Goal: Task Accomplishment & Management: Use online tool/utility

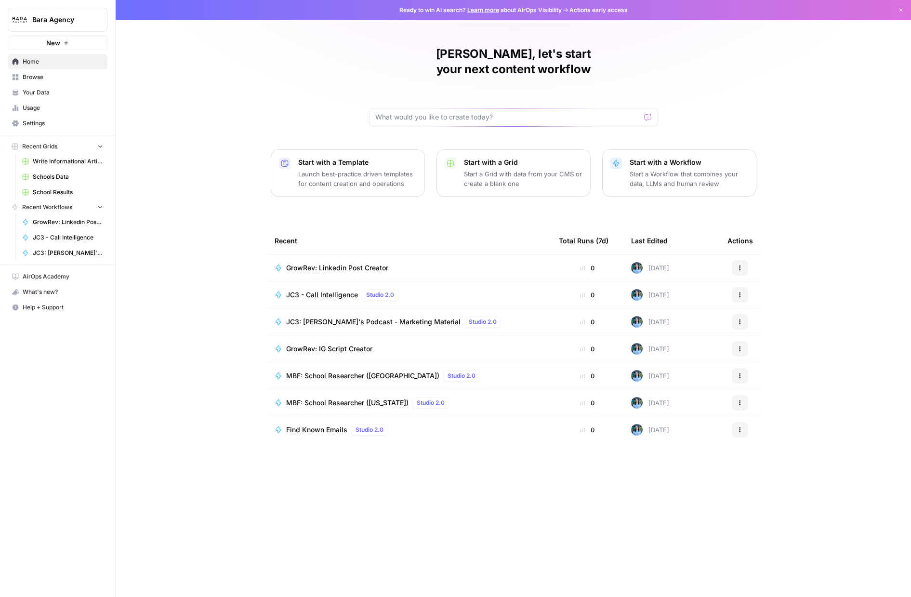
click at [55, 75] on span "Browse" at bounding box center [63, 77] width 80 height 9
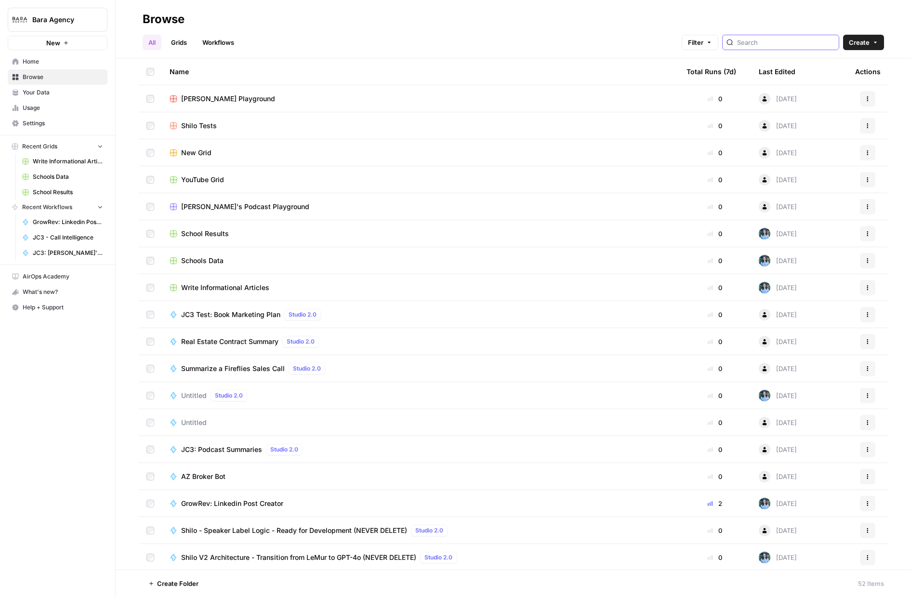
click at [766, 47] on input "search" at bounding box center [786, 43] width 98 height 10
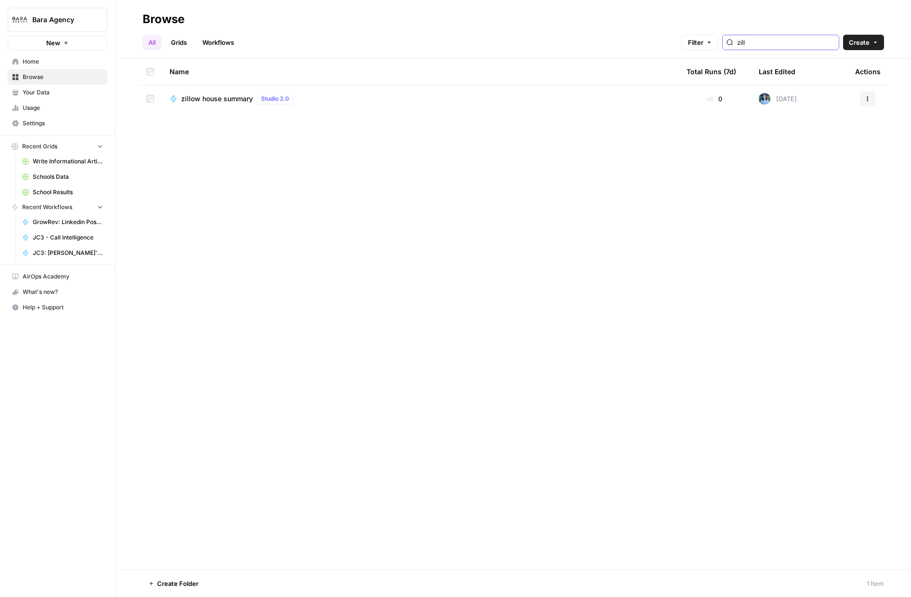
type input "zill"
click at [225, 97] on span "zillow house summary" at bounding box center [217, 99] width 72 height 10
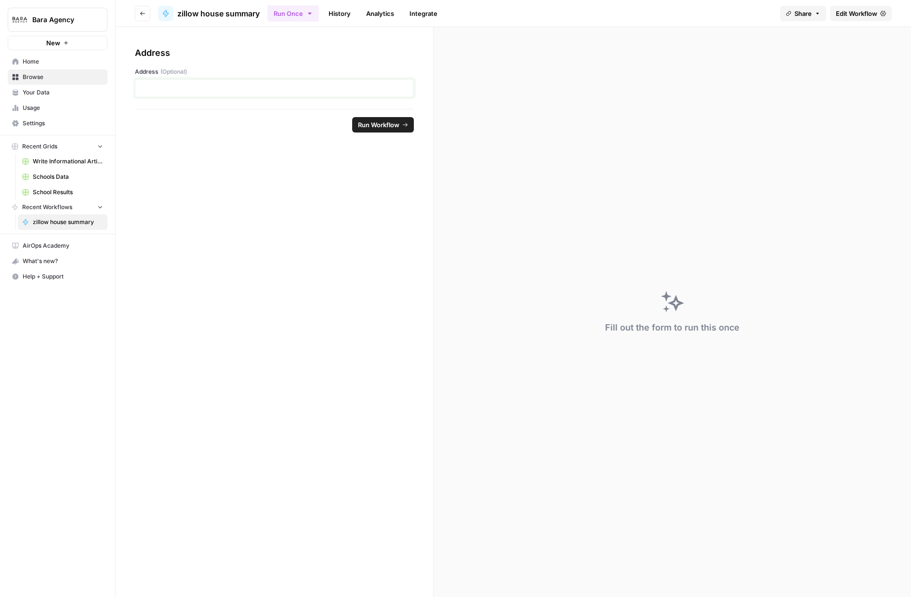
click at [160, 85] on p at bounding box center [274, 88] width 266 height 10
click at [160, 90] on p "**********" at bounding box center [274, 88] width 266 height 10
click at [376, 122] on span "Run Workflow" at bounding box center [378, 125] width 41 height 10
click at [859, 15] on span "Edit Workflow" at bounding box center [856, 14] width 41 height 10
click at [156, 130] on button "History" at bounding box center [156, 124] width 42 height 15
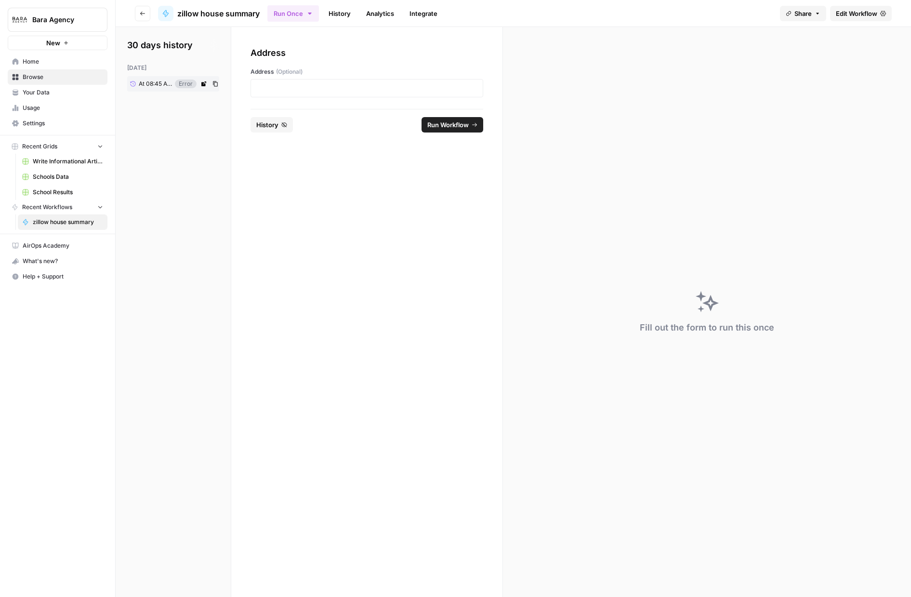
click at [141, 81] on span "At 08:45 AM" at bounding box center [155, 84] width 33 height 9
click at [202, 84] on icon at bounding box center [203, 83] width 5 height 5
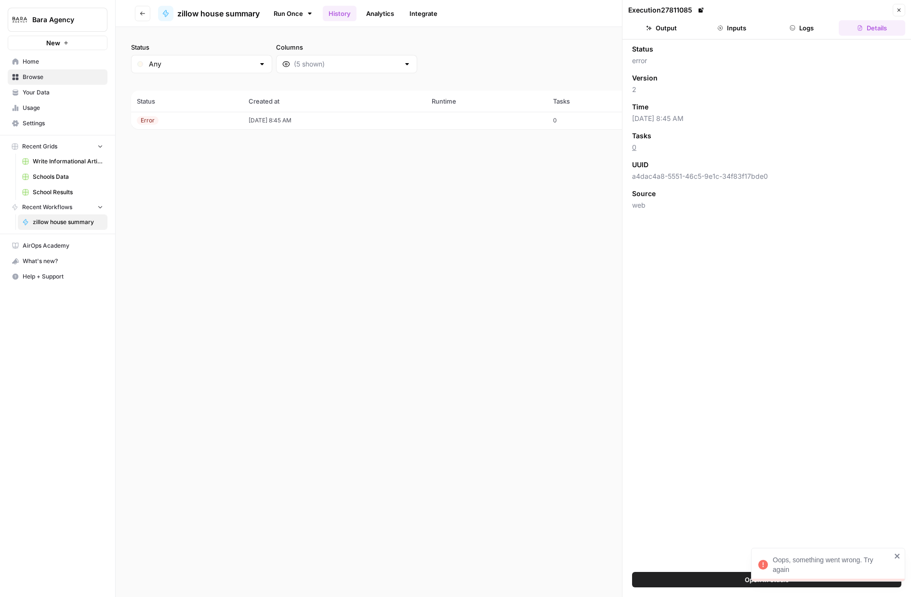
click at [795, 33] on button "Logs" at bounding box center [802, 27] width 66 height 15
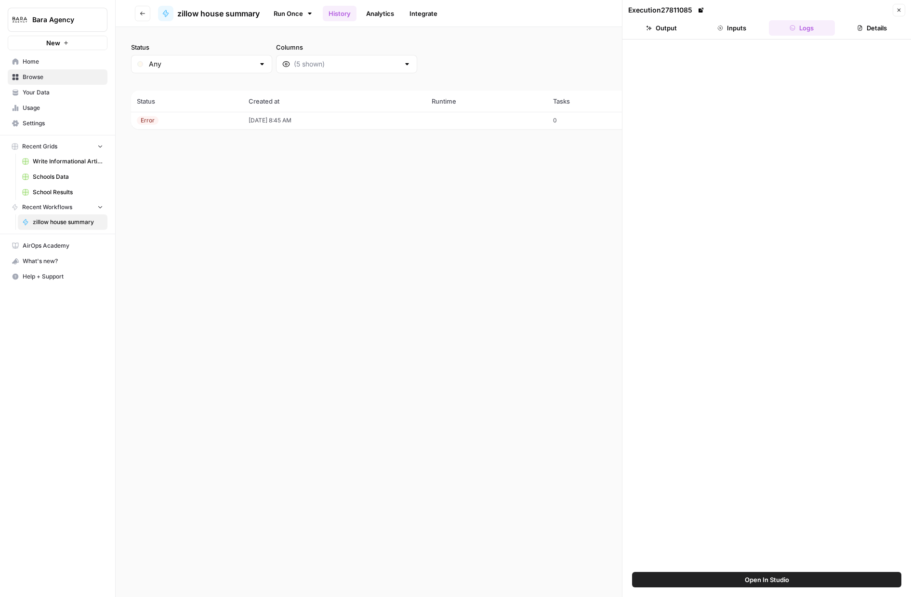
click at [717, 26] on icon "button" at bounding box center [720, 28] width 6 height 6
click at [663, 19] on header "Execution 27811085 Close Output Inputs Logs Details" at bounding box center [767, 20] width 289 height 40
click at [664, 28] on button "Output" at bounding box center [661, 27] width 66 height 15
click at [824, 24] on button "Logs" at bounding box center [802, 27] width 66 height 15
click at [254, 117] on td "[DATE] 8:45 AM" at bounding box center [334, 120] width 183 height 17
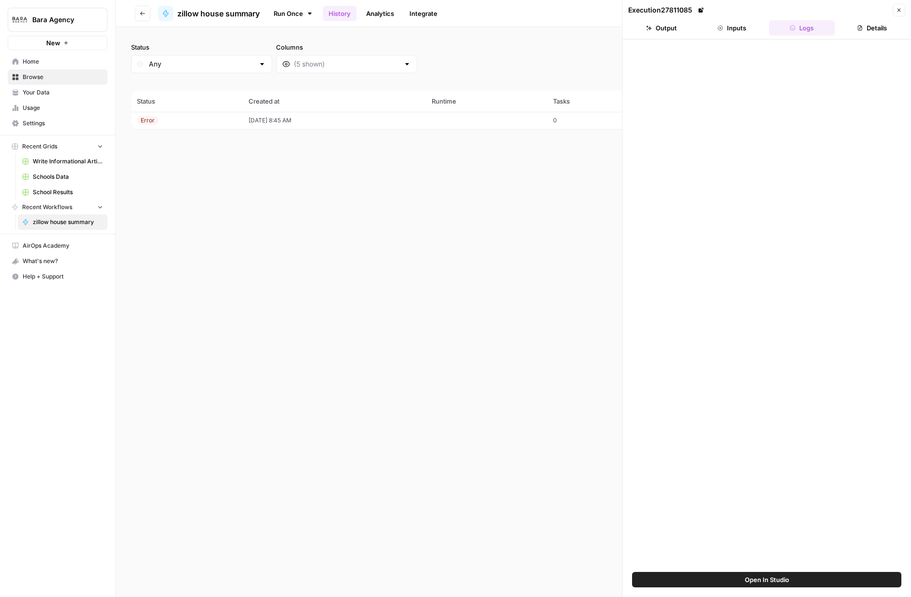
click at [729, 28] on button "Inputs" at bounding box center [732, 27] width 66 height 15
click at [689, 72] on div "[STREET_ADDRESS][US_STATE]" at bounding box center [766, 66] width 269 height 18
click at [904, 8] on button "Close" at bounding box center [899, 10] width 13 height 13
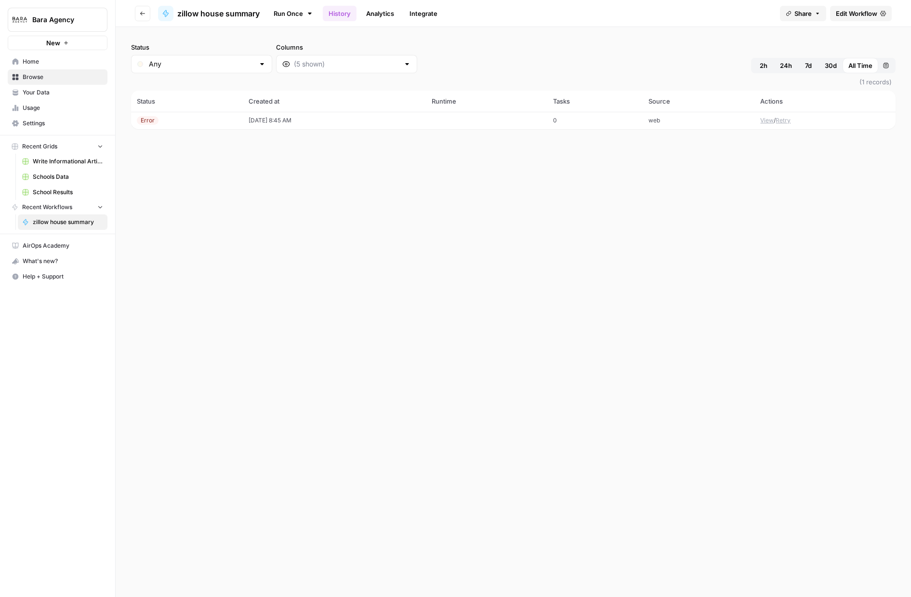
click at [857, 13] on span "Edit Workflow" at bounding box center [856, 14] width 41 height 10
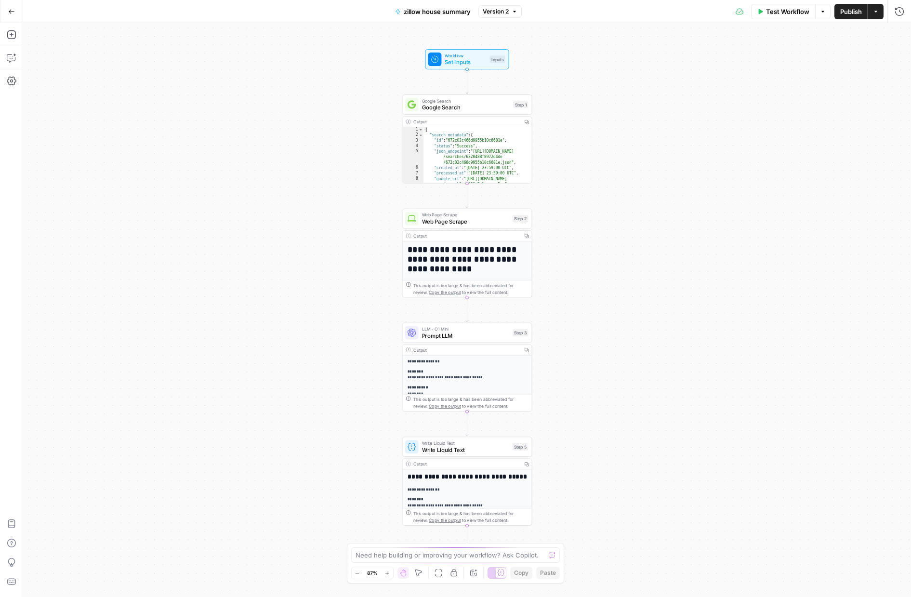
click at [445, 106] on span "Google Search" at bounding box center [466, 107] width 88 height 8
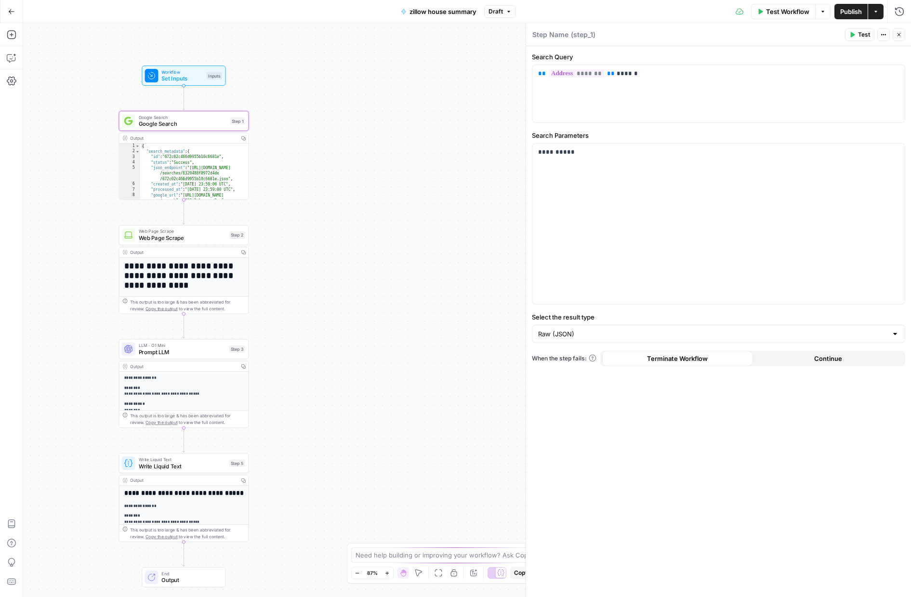
drag, startPoint x: 351, startPoint y: 80, endPoint x: 67, endPoint y: 97, distance: 283.8
click at [67, 97] on div "**********" at bounding box center [467, 310] width 888 height 574
click at [170, 78] on span "Set Inputs" at bounding box center [181, 78] width 41 height 8
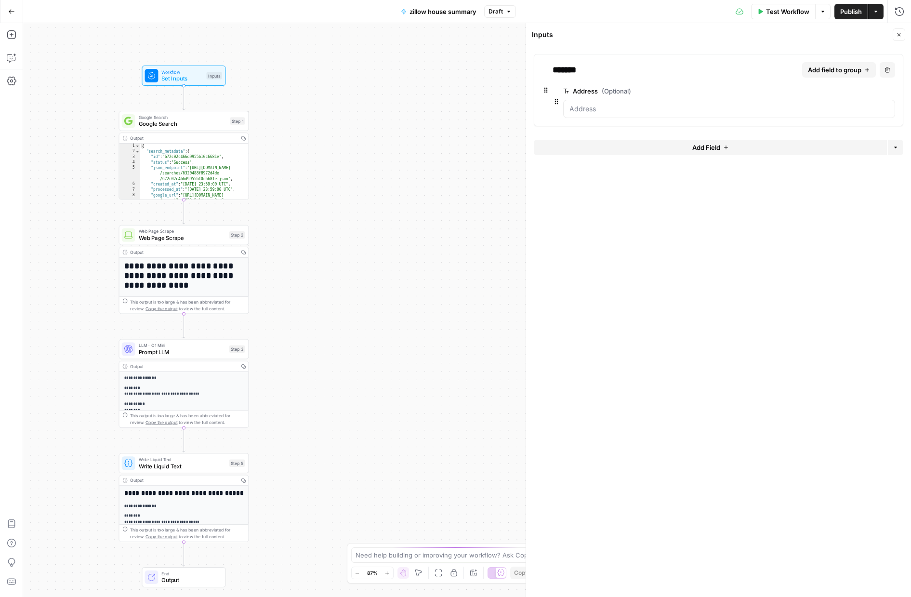
click at [603, 115] on div at bounding box center [729, 109] width 332 height 18
click at [824, 12] on icon "button" at bounding box center [823, 12] width 6 height 6
click at [157, 74] on div at bounding box center [151, 75] width 13 height 13
click at [210, 58] on span "Test Step" at bounding box center [207, 60] width 22 height 8
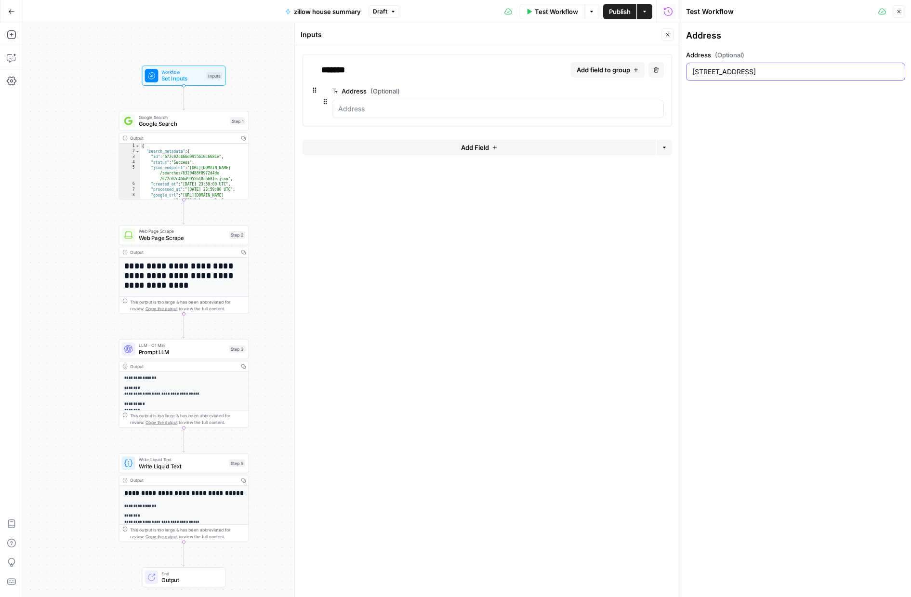
click at [726, 74] on input "[STREET_ADDRESS]" at bounding box center [795, 72] width 207 height 10
paste input "[STREET_ADDRESS][US_STATE]"
type input "[STREET_ADDRESS][US_STATE]"
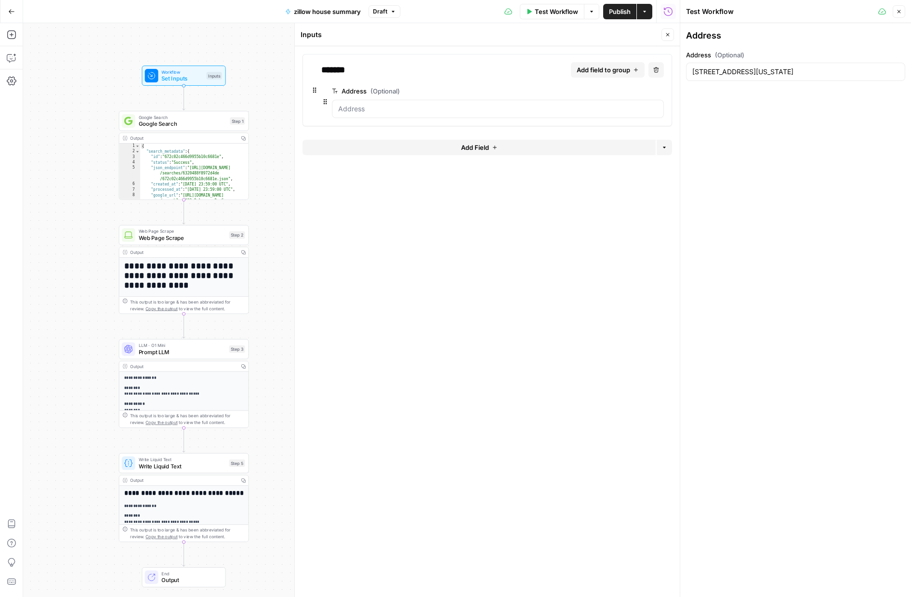
click at [878, 138] on div "Address Address (Optional) [STREET_ADDRESS][US_STATE]" at bounding box center [795, 310] width 231 height 574
click at [558, 12] on span "Test Workflow" at bounding box center [556, 12] width 43 height 10
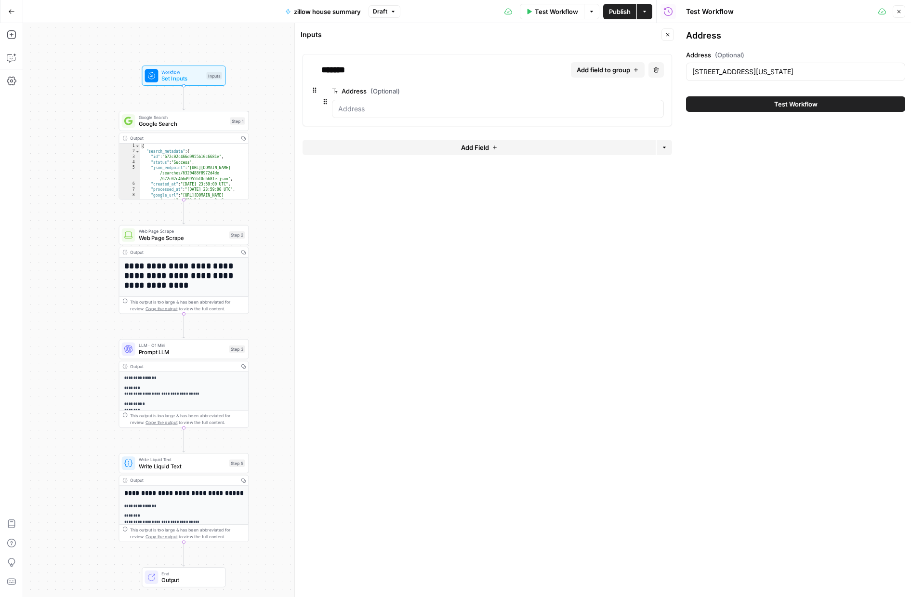
click at [765, 104] on button "Test Workflow" at bounding box center [795, 103] width 219 height 15
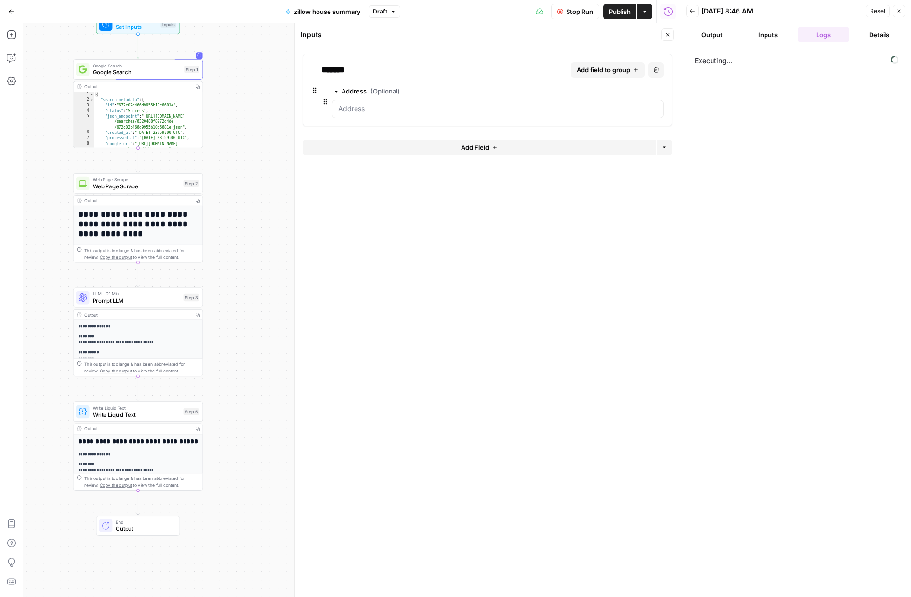
drag, startPoint x: 272, startPoint y: 266, endPoint x: 226, endPoint y: 214, distance: 68.9
click at [226, 214] on div "**********" at bounding box center [351, 310] width 657 height 574
click at [102, 76] on span "Google Search" at bounding box center [137, 72] width 88 height 8
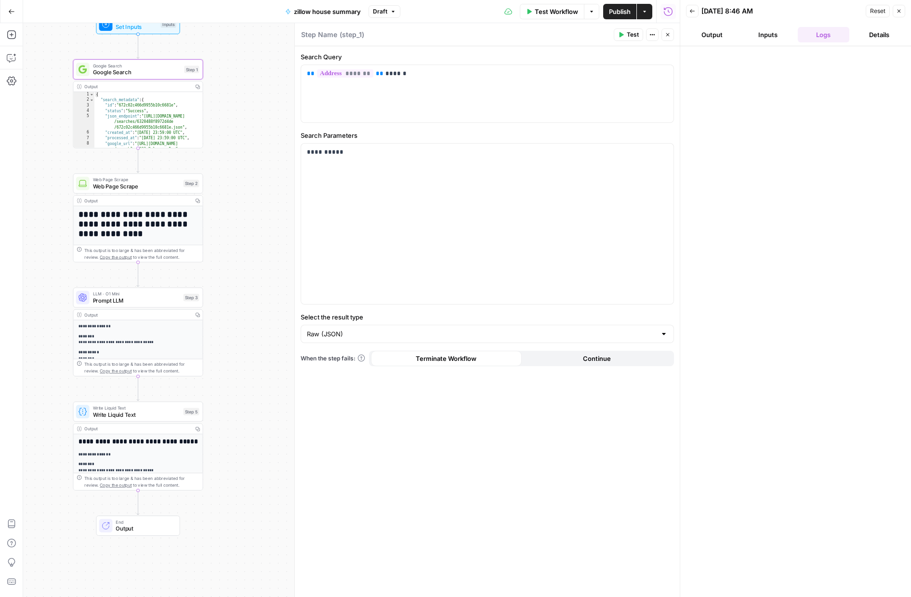
click at [713, 38] on button "Output" at bounding box center [712, 34] width 52 height 15
click at [623, 32] on icon "button" at bounding box center [621, 35] width 6 height 6
click at [166, 71] on span "Google Search" at bounding box center [137, 72] width 88 height 8
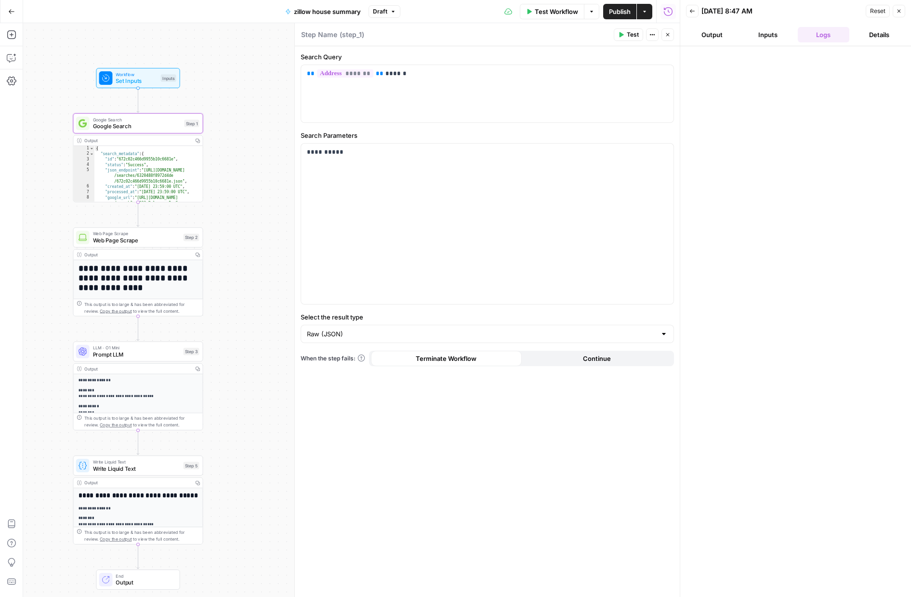
drag, startPoint x: 288, startPoint y: 106, endPoint x: 288, endPoint y: 160, distance: 54.0
click at [288, 160] on div "**********" at bounding box center [351, 310] width 657 height 574
click at [759, 34] on button "Inputs" at bounding box center [768, 34] width 52 height 15
click at [718, 34] on button "Output" at bounding box center [712, 34] width 52 height 15
click at [127, 83] on span "Set Inputs" at bounding box center [136, 81] width 41 height 8
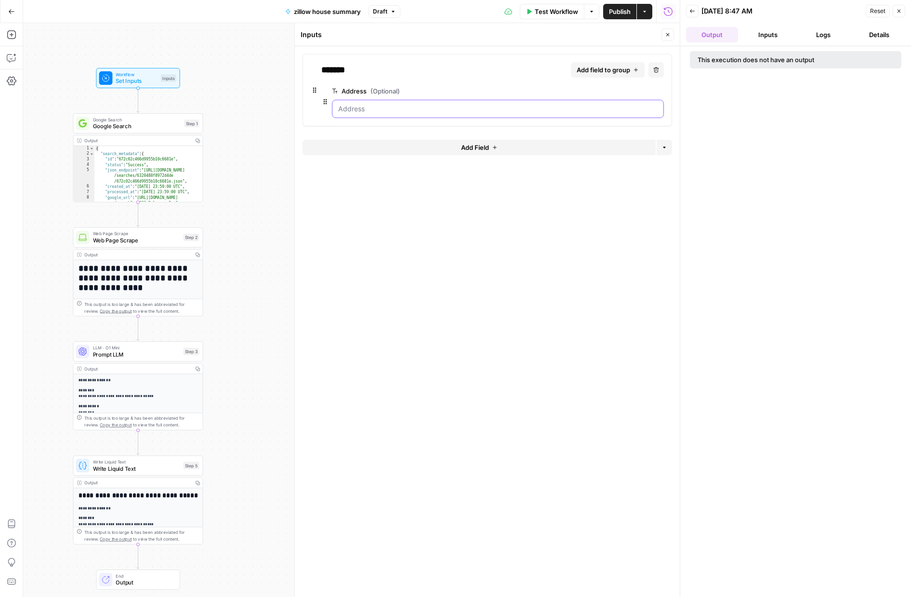
click at [355, 112] on input "Address (Optional)" at bounding box center [497, 109] width 319 height 10
click at [394, 111] on input "Address (Optional)" at bounding box center [497, 109] width 319 height 10
click at [775, 34] on button "Inputs" at bounding box center [768, 34] width 52 height 15
click at [549, 13] on span "Test Workflow" at bounding box center [556, 12] width 43 height 10
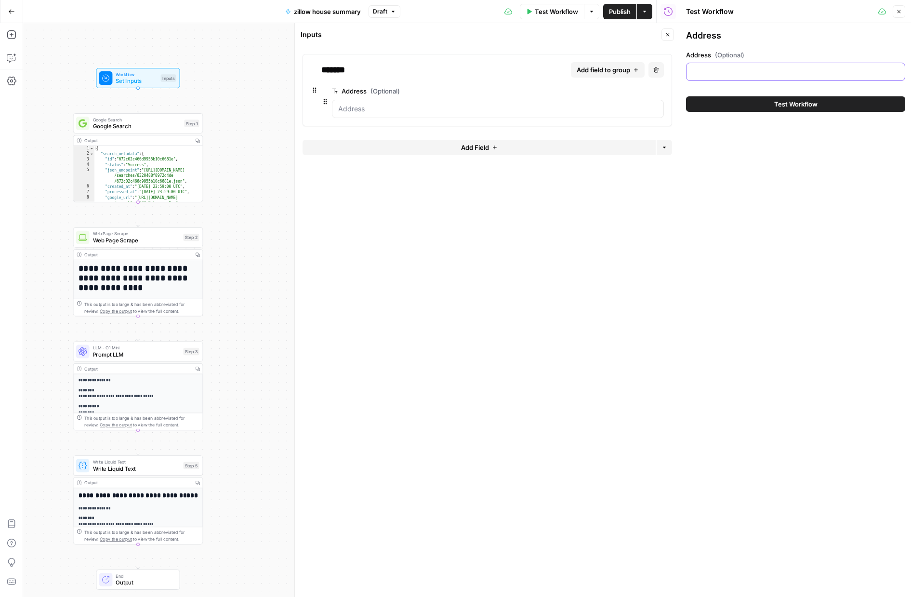
click at [731, 74] on input "Address (Optional)" at bounding box center [795, 72] width 207 height 10
paste input "[STREET_ADDRESS][US_STATE]"
type input "[STREET_ADDRESS][US_STATE]"
click at [782, 105] on span "Test Workflow" at bounding box center [795, 104] width 43 height 10
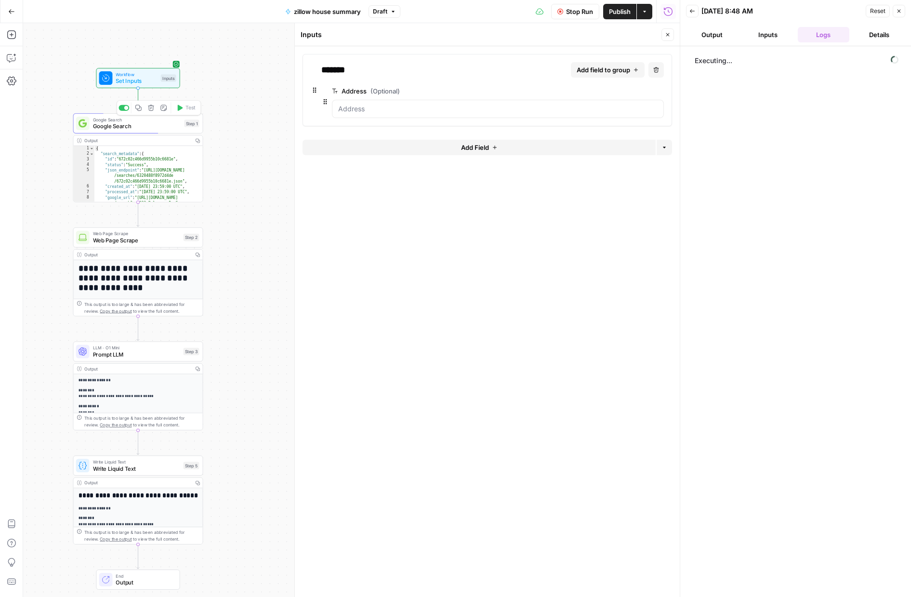
click at [133, 121] on span "Google Search" at bounding box center [137, 119] width 88 height 7
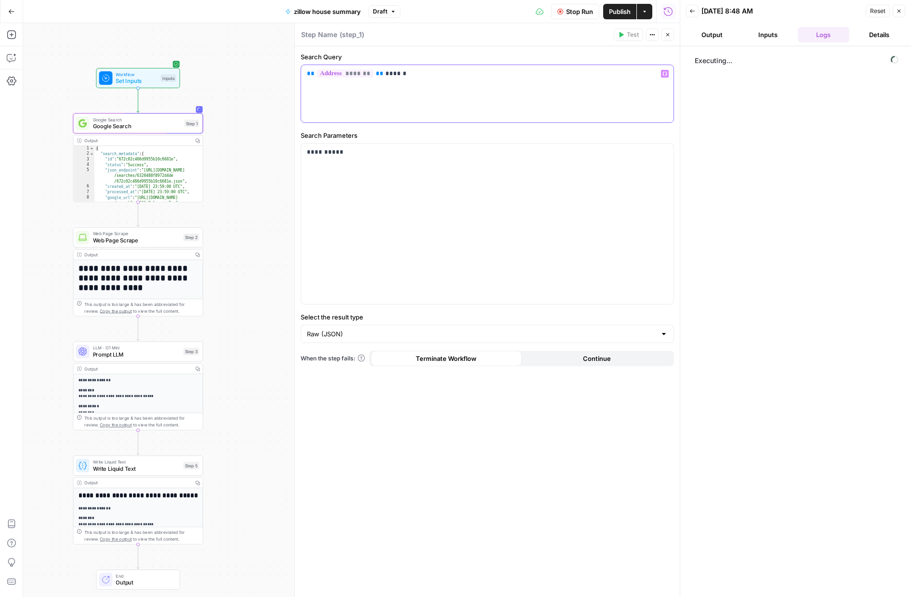
click at [358, 73] on span "*******" at bounding box center [345, 73] width 56 height 8
click at [410, 74] on p "** ******* ** ******" at bounding box center [487, 74] width 361 height 10
drag, startPoint x: 381, startPoint y: 73, endPoint x: 252, endPoint y: 73, distance: 129.1
click at [252, 73] on body "Bara Agency New Home Browse Your Data Usage Settings Recent Grids Write Informa…" at bounding box center [455, 298] width 911 height 597
click at [669, 76] on div "******" at bounding box center [487, 93] width 372 height 57
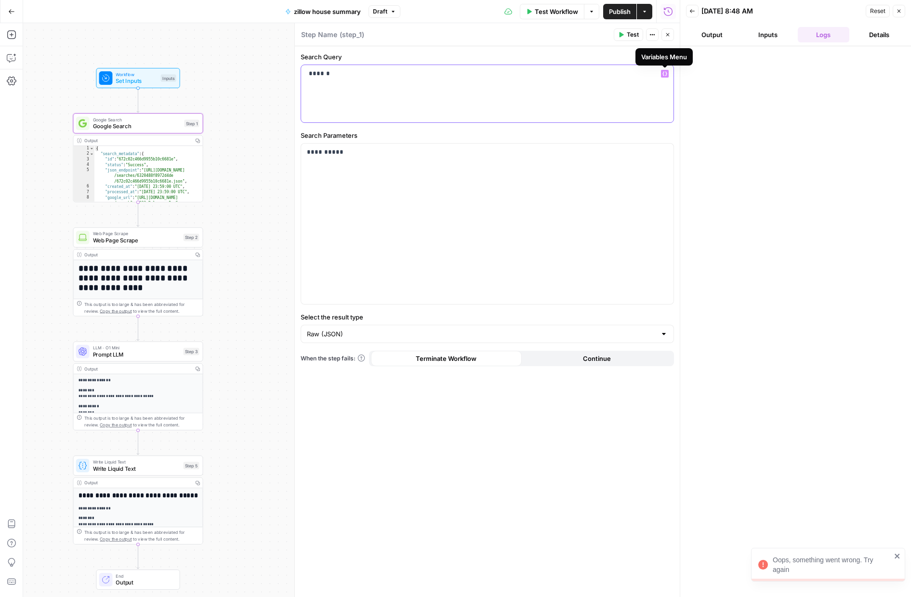
click at [665, 74] on icon "button" at bounding box center [665, 73] width 5 height 5
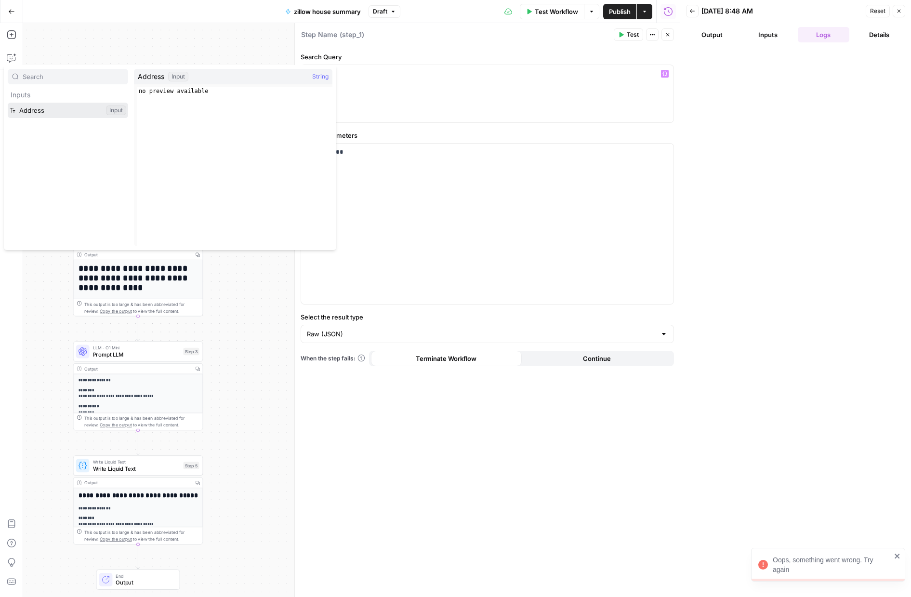
click at [60, 115] on button "Select variable Address" at bounding box center [68, 110] width 120 height 15
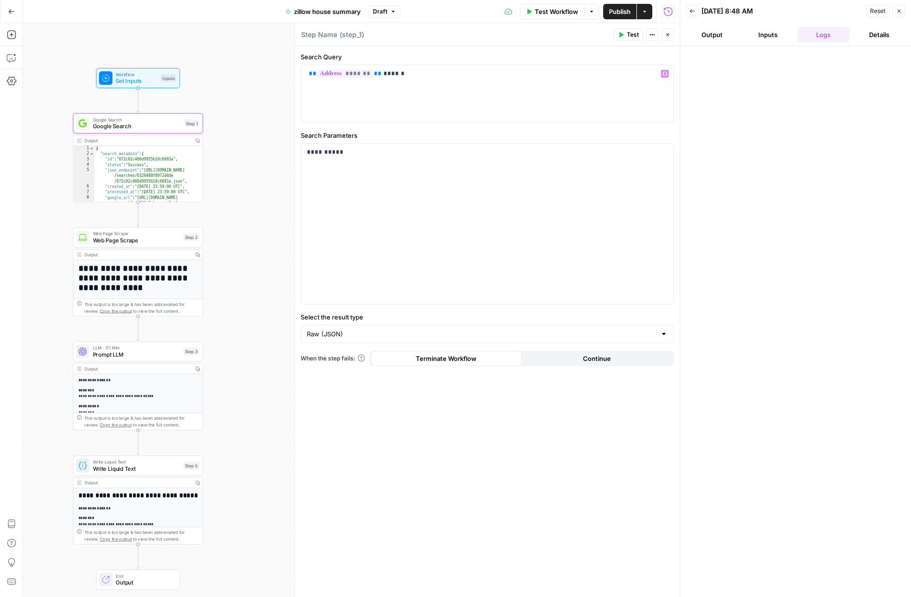
click at [628, 39] on span "Test" at bounding box center [633, 34] width 12 height 9
click at [764, 40] on button "Inputs" at bounding box center [768, 34] width 52 height 15
click at [711, 39] on button "Output" at bounding box center [712, 34] width 52 height 15
click at [818, 23] on header "Back [DATE] 8:48 AM Reset Close Output Inputs Logs Details" at bounding box center [795, 23] width 231 height 46
click at [820, 31] on button "Logs" at bounding box center [824, 34] width 52 height 15
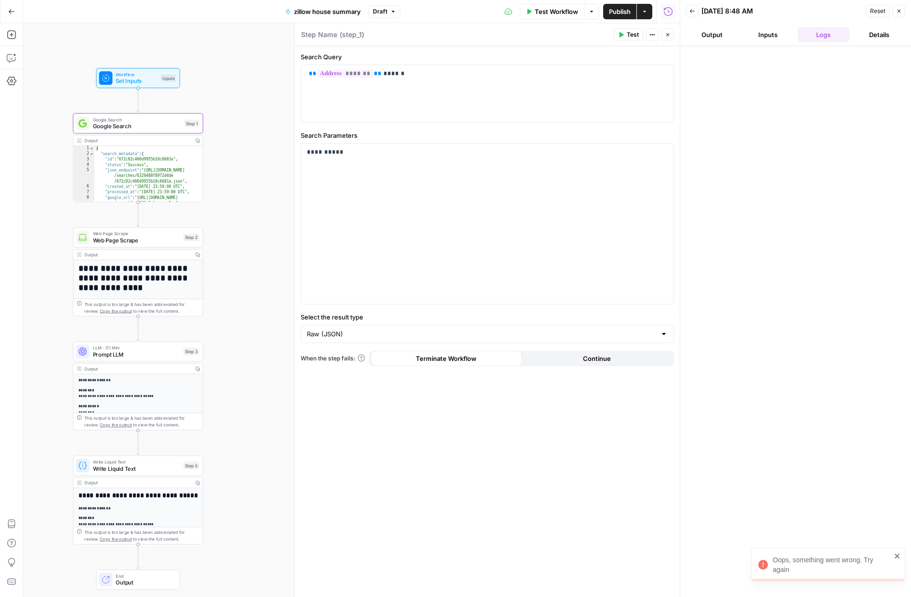
click at [884, 32] on button "Details" at bounding box center [879, 34] width 52 height 15
click at [766, 35] on button "Inputs" at bounding box center [768, 34] width 52 height 15
click at [720, 36] on button "Output" at bounding box center [712, 34] width 52 height 15
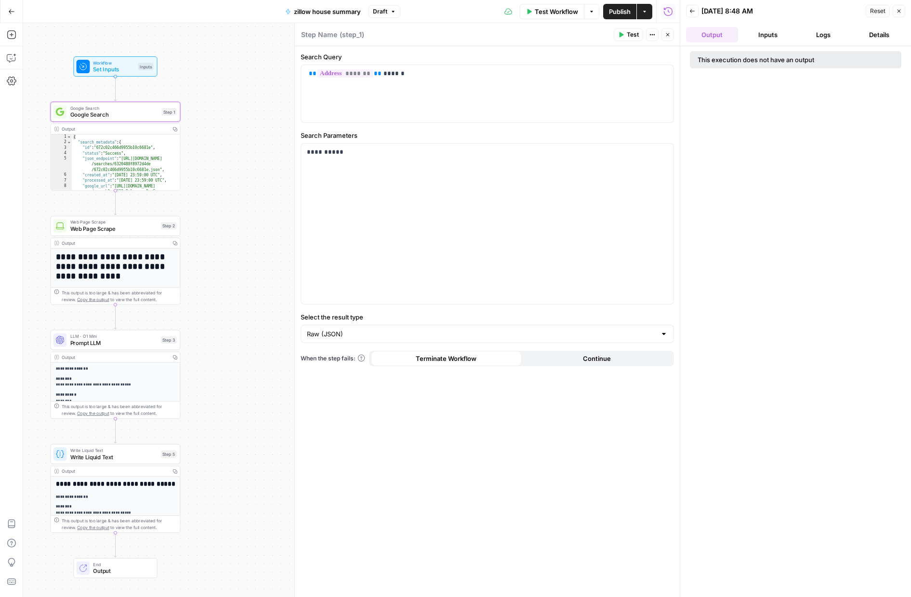
drag, startPoint x: 204, startPoint y: 106, endPoint x: 181, endPoint y: 94, distance: 26.1
click at [180, 94] on div "**********" at bounding box center [351, 310] width 657 height 574
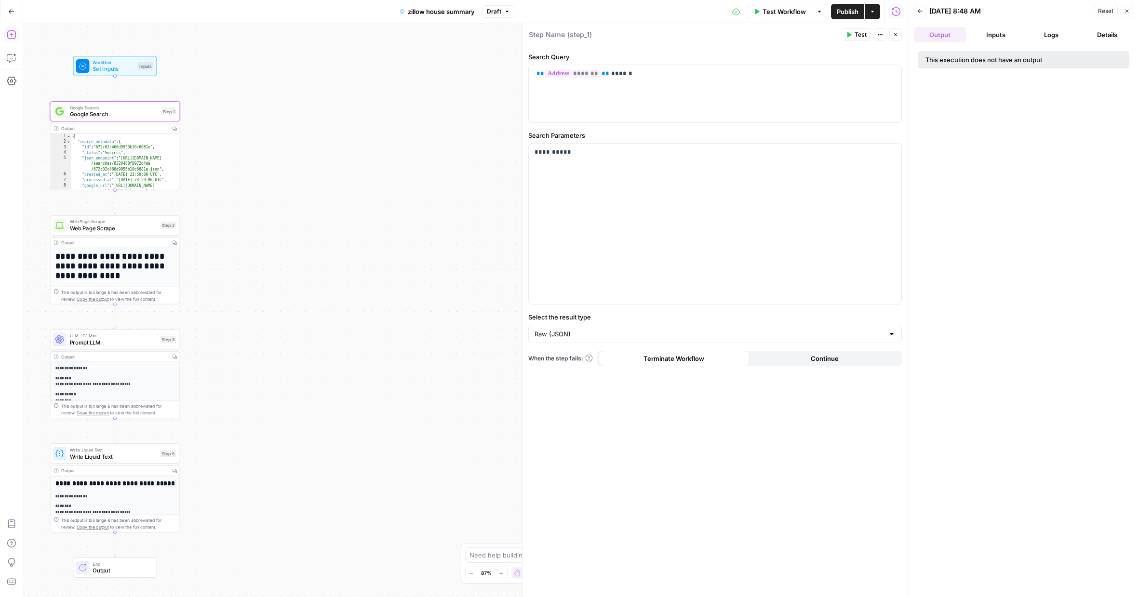
click at [13, 33] on icon "button" at bounding box center [12, 35] width 10 height 10
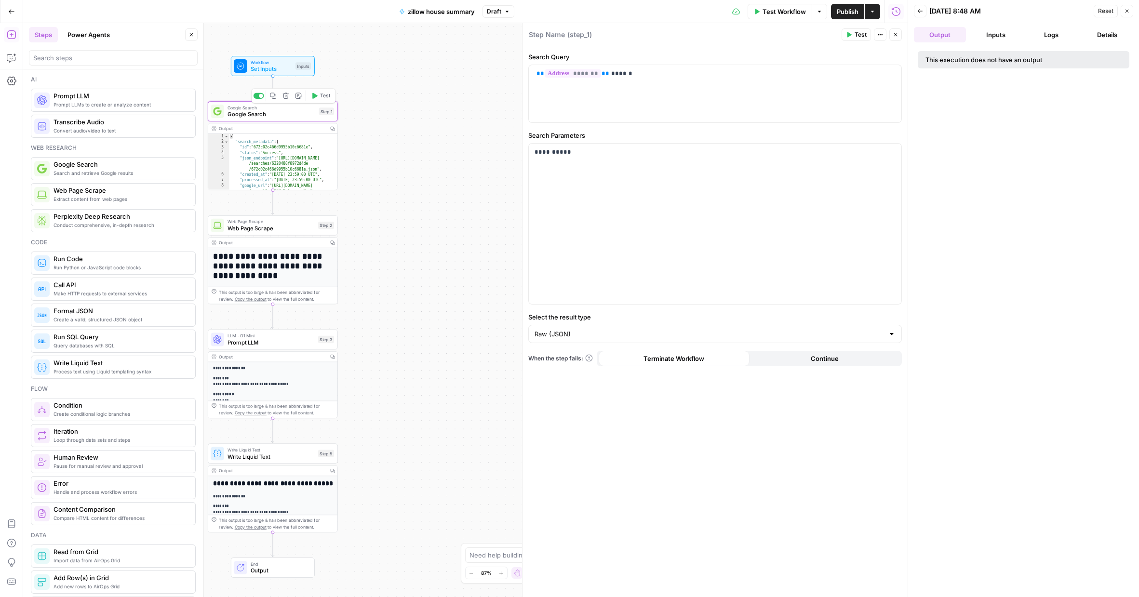
click at [379, 149] on div "**********" at bounding box center [465, 310] width 884 height 574
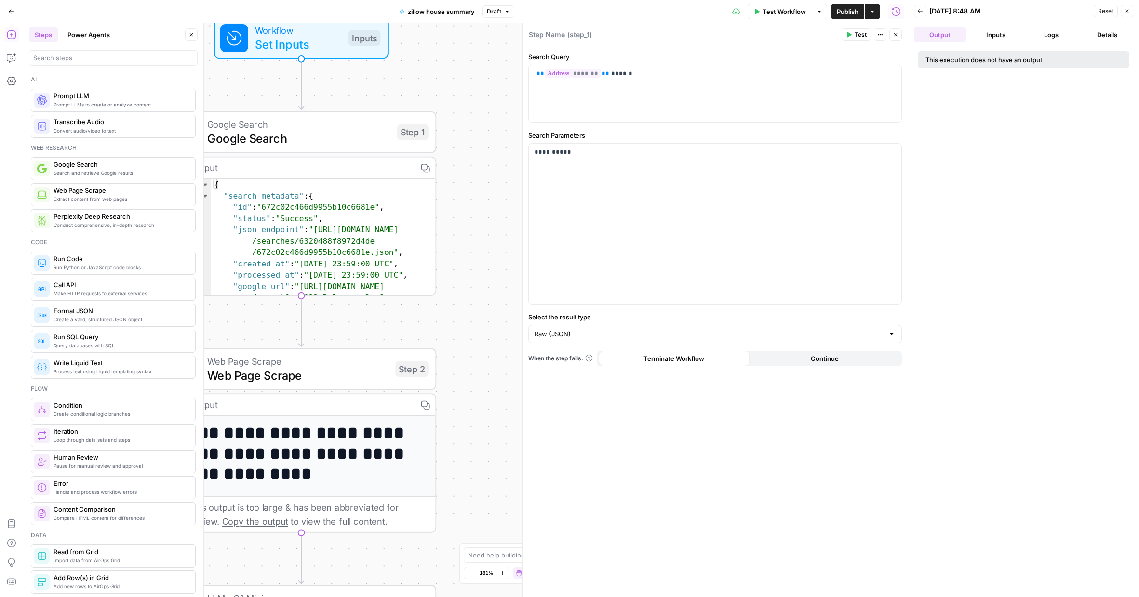
click at [299, 86] on icon "Edge from start to step_1" at bounding box center [301, 84] width 5 height 51
click at [302, 86] on icon "Edge from start to step_1" at bounding box center [301, 84] width 5 height 51
click at [301, 130] on span "Google Search" at bounding box center [298, 138] width 183 height 17
click at [338, 70] on div "**********" at bounding box center [465, 310] width 884 height 574
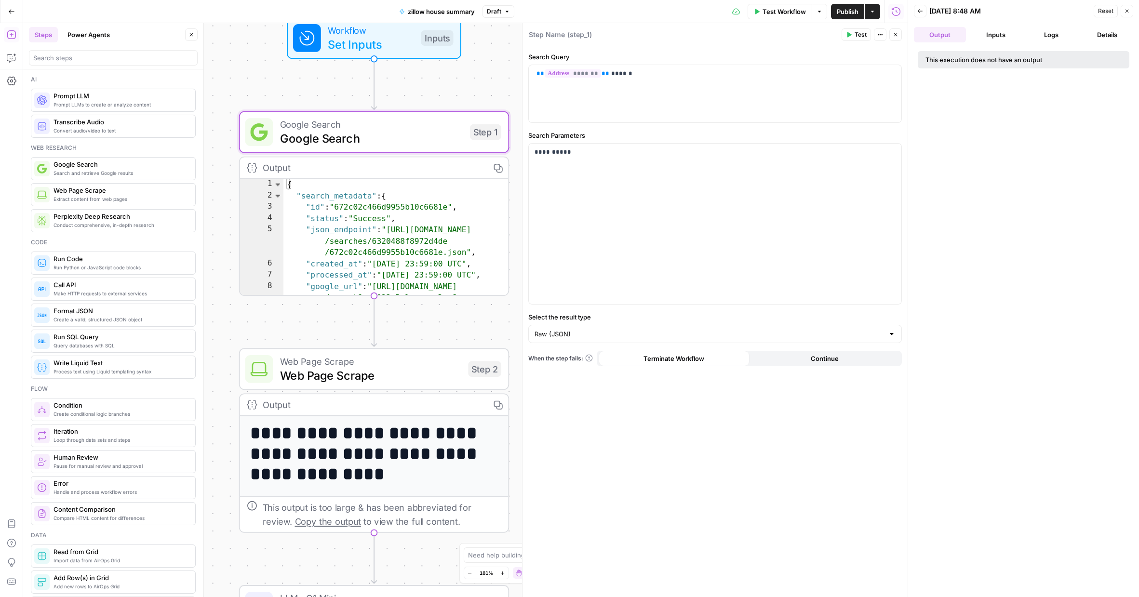
drag, startPoint x: 406, startPoint y: 94, endPoint x: 478, endPoint y: 93, distance: 71.8
click at [478, 93] on div "**********" at bounding box center [465, 310] width 884 height 574
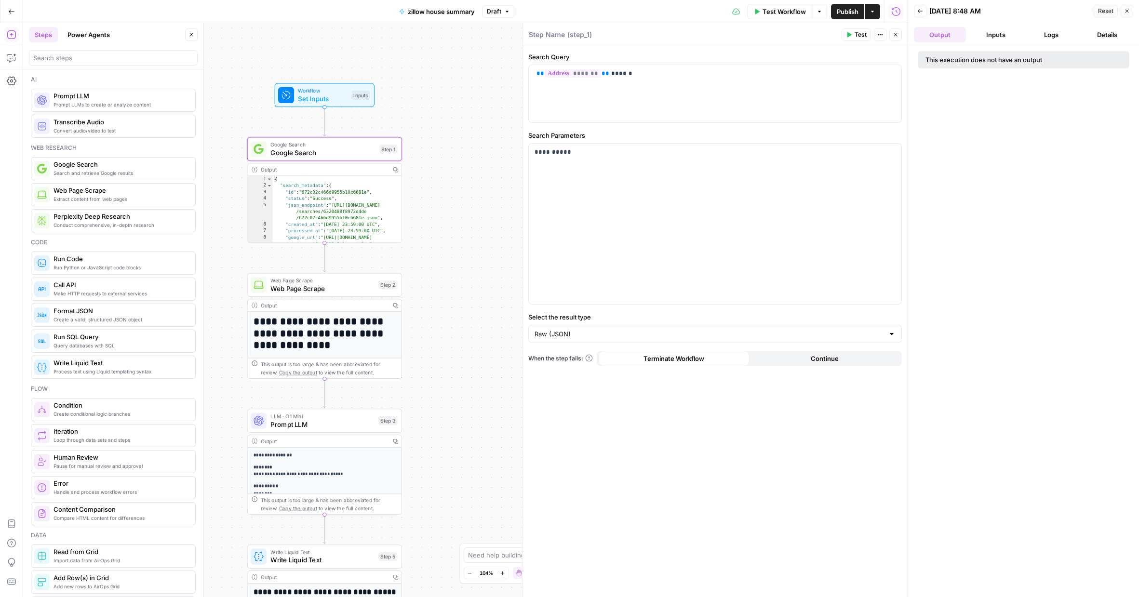
drag, startPoint x: 491, startPoint y: 85, endPoint x: 394, endPoint y: 120, distance: 103.3
click at [394, 120] on div "**********" at bounding box center [465, 310] width 884 height 574
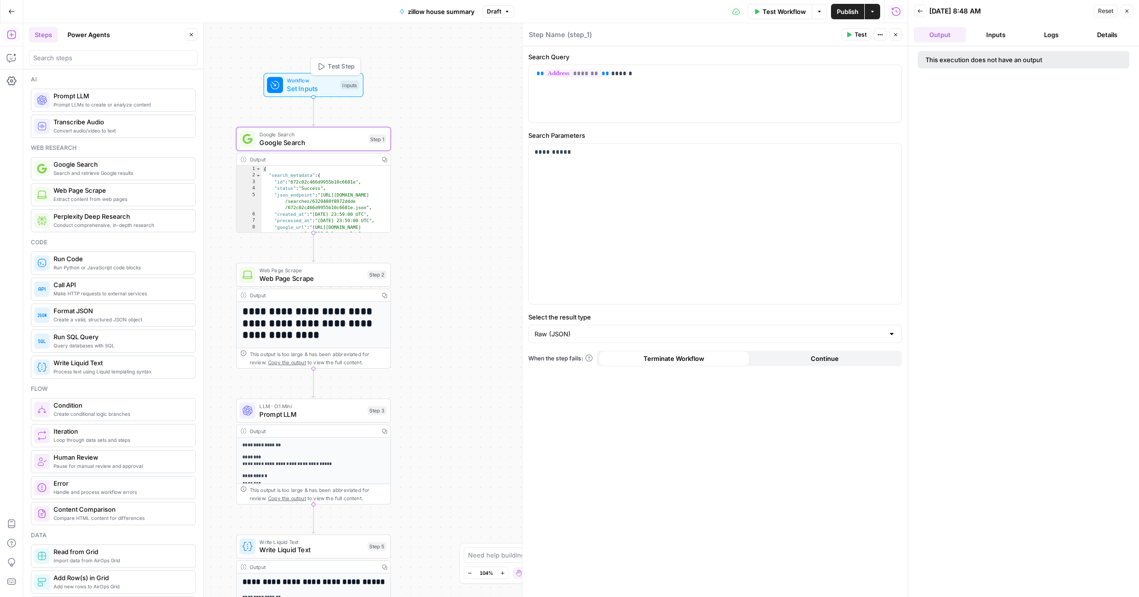
drag, startPoint x: 311, startPoint y: 93, endPoint x: 297, endPoint y: 106, distance: 18.4
click at [297, 85] on span "Workflow" at bounding box center [312, 81] width 50 height 8
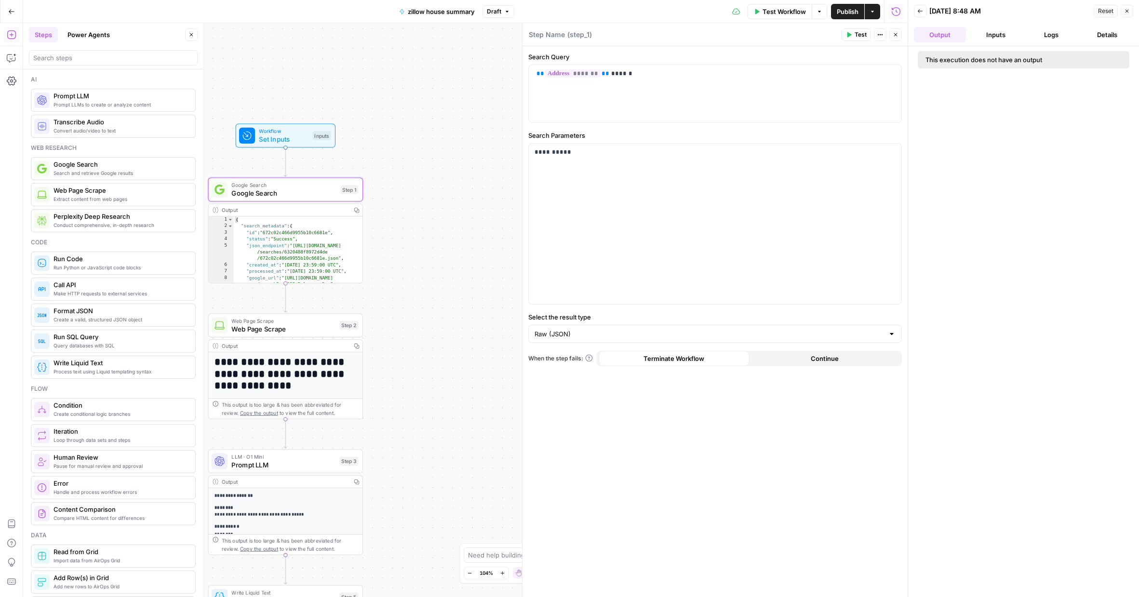
drag, startPoint x: 446, startPoint y: 433, endPoint x: 421, endPoint y: 488, distance: 60.8
click at [421, 488] on div "**********" at bounding box center [465, 310] width 884 height 574
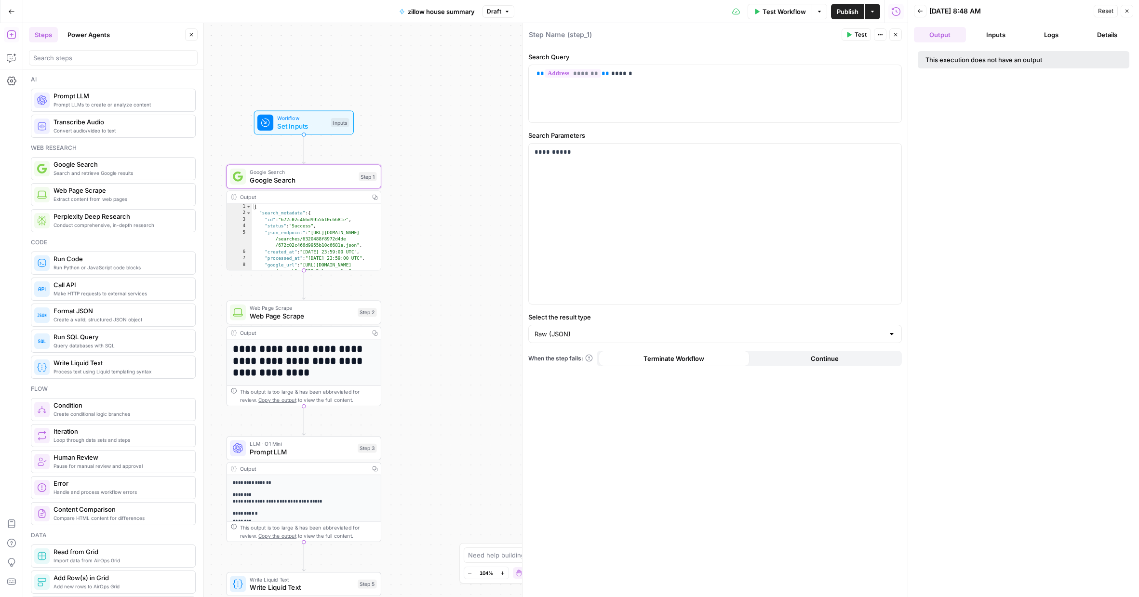
drag, startPoint x: 415, startPoint y: 317, endPoint x: 439, endPoint y: 280, distance: 43.6
click at [439, 280] on div "**********" at bounding box center [465, 310] width 884 height 574
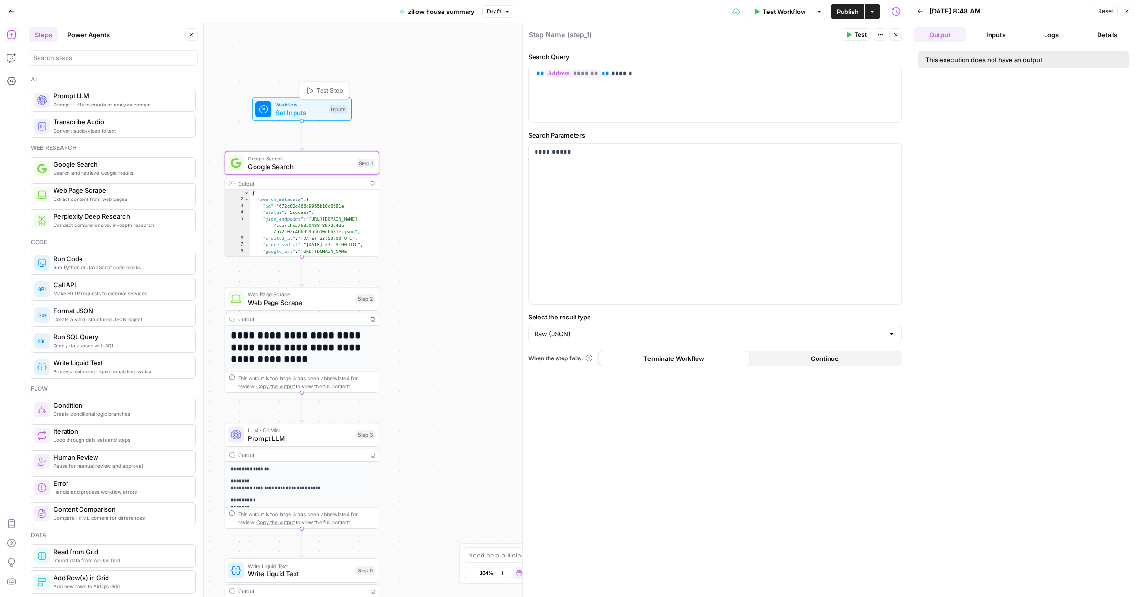
drag, startPoint x: 294, startPoint y: 127, endPoint x: 292, endPoint y: 113, distance: 13.6
click at [292, 113] on span "Set Inputs" at bounding box center [300, 112] width 50 height 10
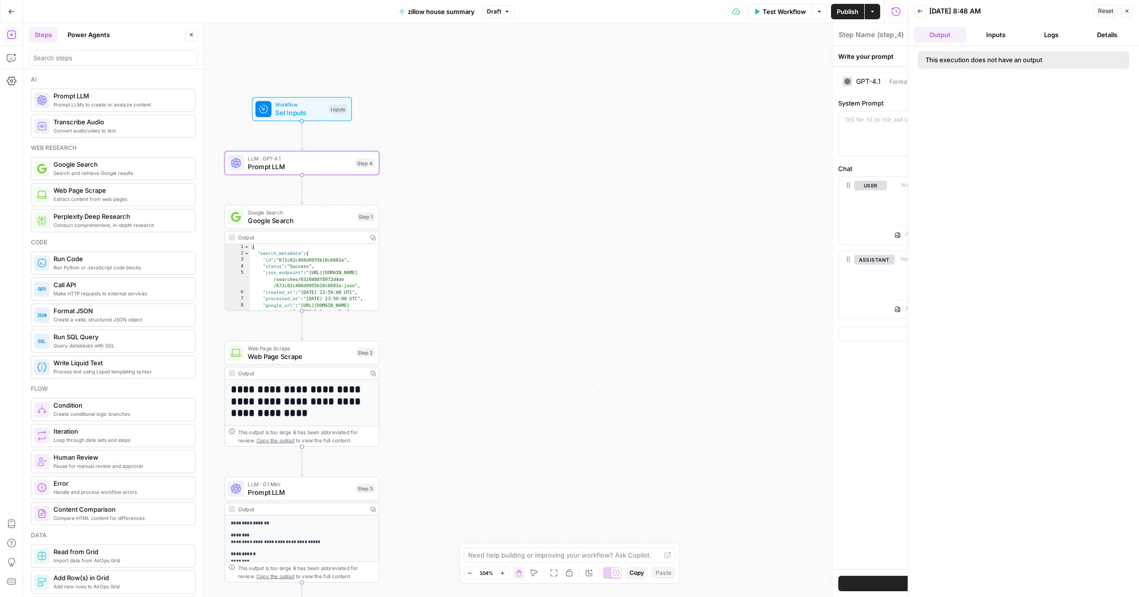
type textarea "Prompt LLM"
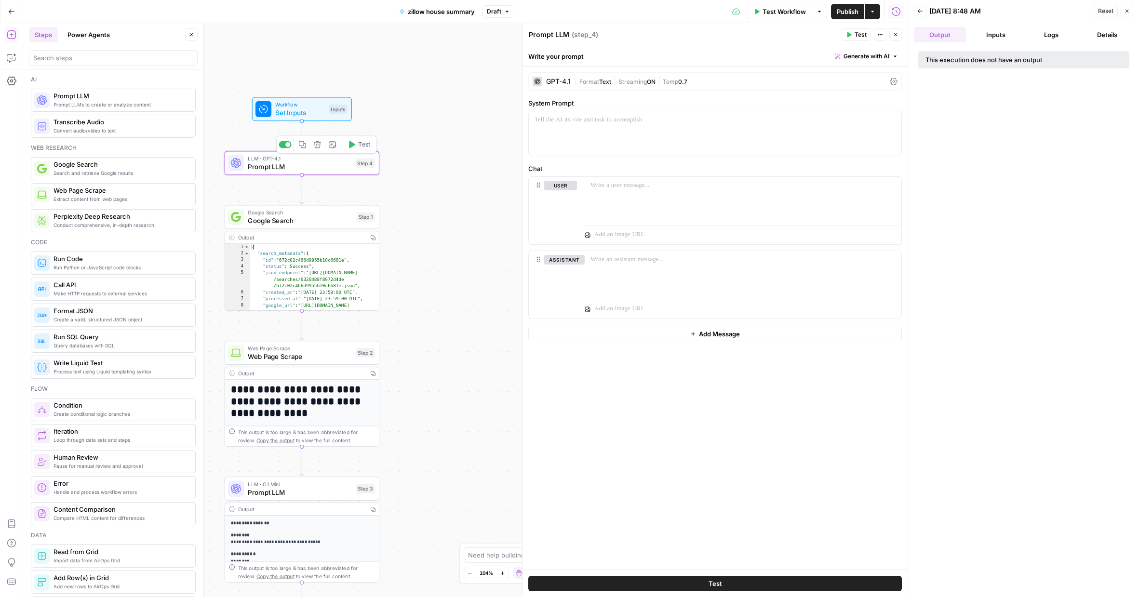
click at [328, 169] on span "Prompt LLM" at bounding box center [300, 166] width 104 height 10
click at [317, 145] on icon "button" at bounding box center [317, 145] width 8 height 8
click at [555, 119] on span "Delete Step" at bounding box center [544, 123] width 38 height 10
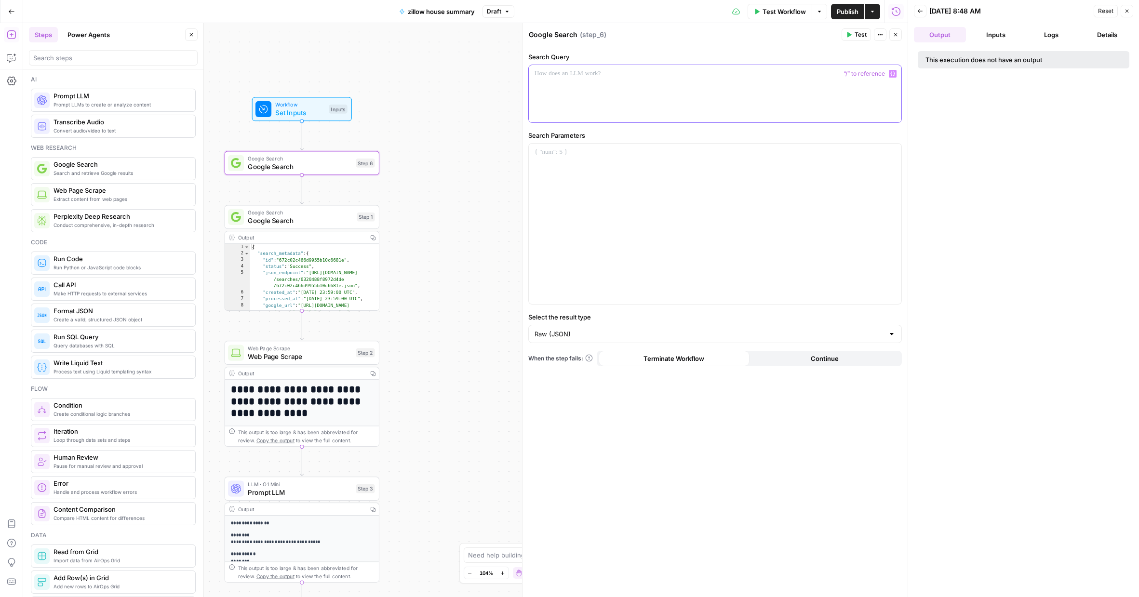
click at [618, 80] on div at bounding box center [715, 93] width 372 height 57
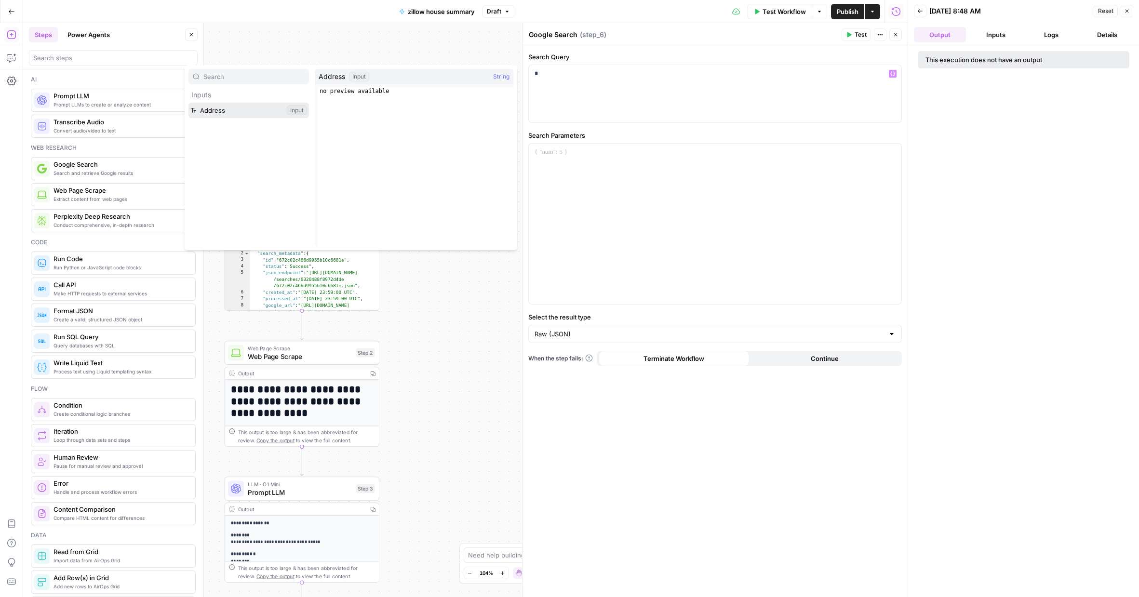
click at [188, 103] on button "Select variable Address" at bounding box center [248, 110] width 120 height 15
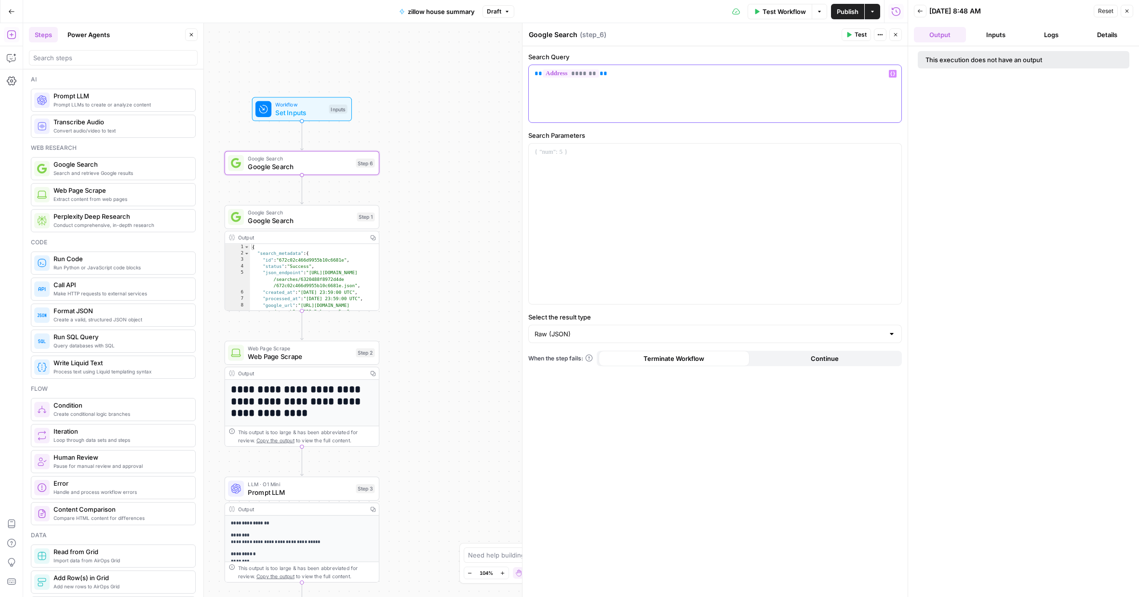
paste div
click at [316, 221] on span "Google Search" at bounding box center [300, 220] width 105 height 10
click at [679, 155] on p "**********" at bounding box center [714, 152] width 361 height 10
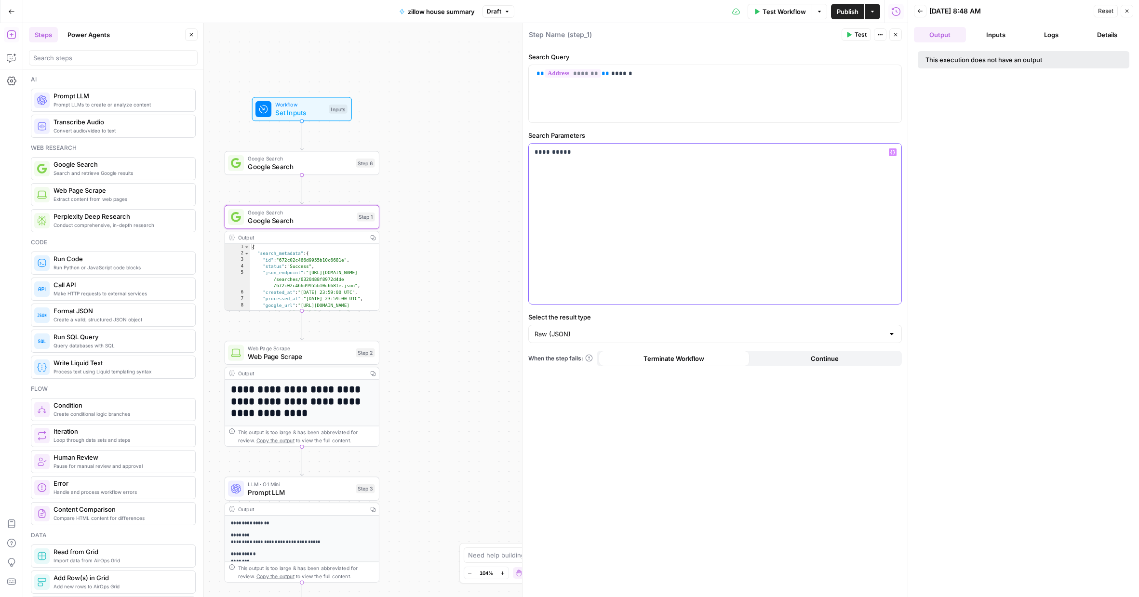
copy p "**********"
click at [294, 166] on span "Google Search" at bounding box center [300, 166] width 104 height 10
click at [608, 190] on div at bounding box center [715, 224] width 372 height 160
click at [303, 225] on div "Google Search Google Search Step 1 Copy step Delete step Add Note Test" at bounding box center [302, 217] width 155 height 24
click at [324, 164] on span "Google Search" at bounding box center [300, 166] width 104 height 10
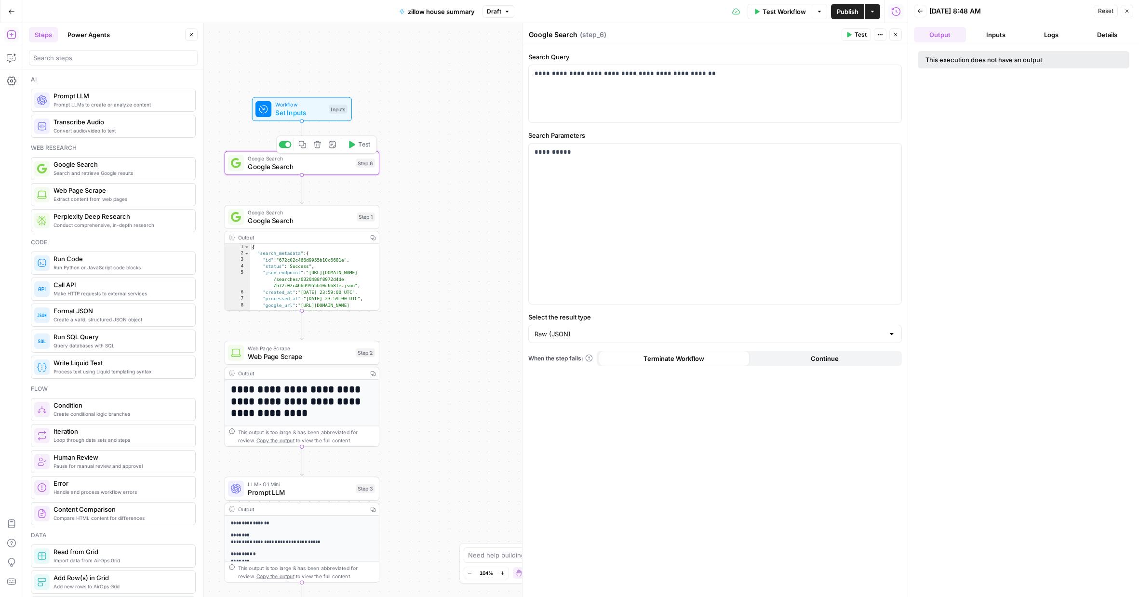
click at [358, 146] on span "Test" at bounding box center [364, 144] width 12 height 9
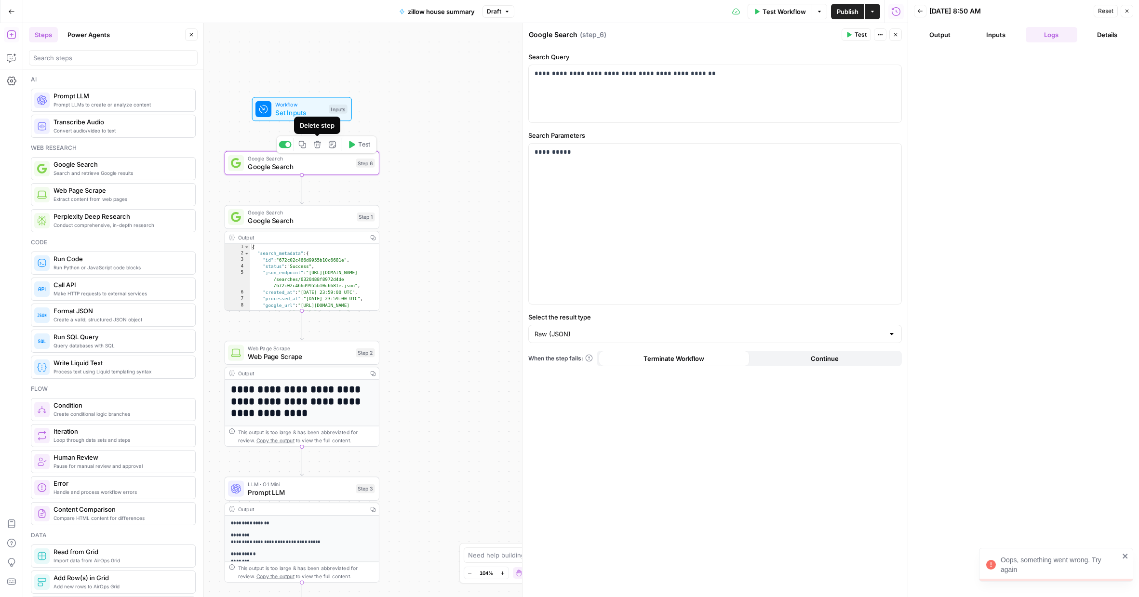
click at [318, 145] on icon "button" at bounding box center [317, 144] width 7 height 7
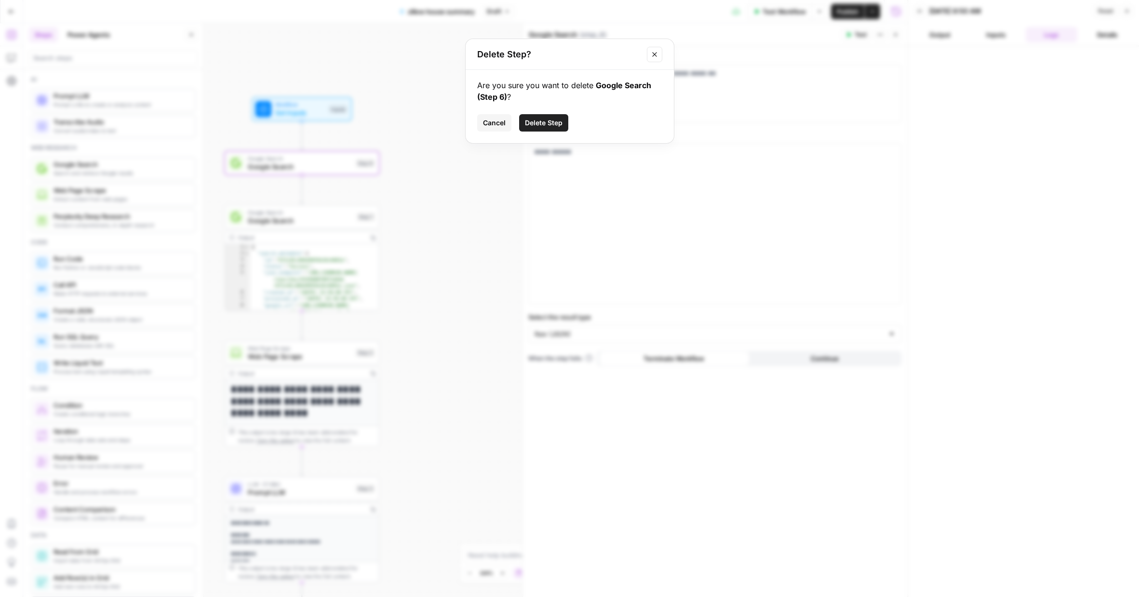
click at [553, 125] on span "Delete Step" at bounding box center [544, 123] width 38 height 10
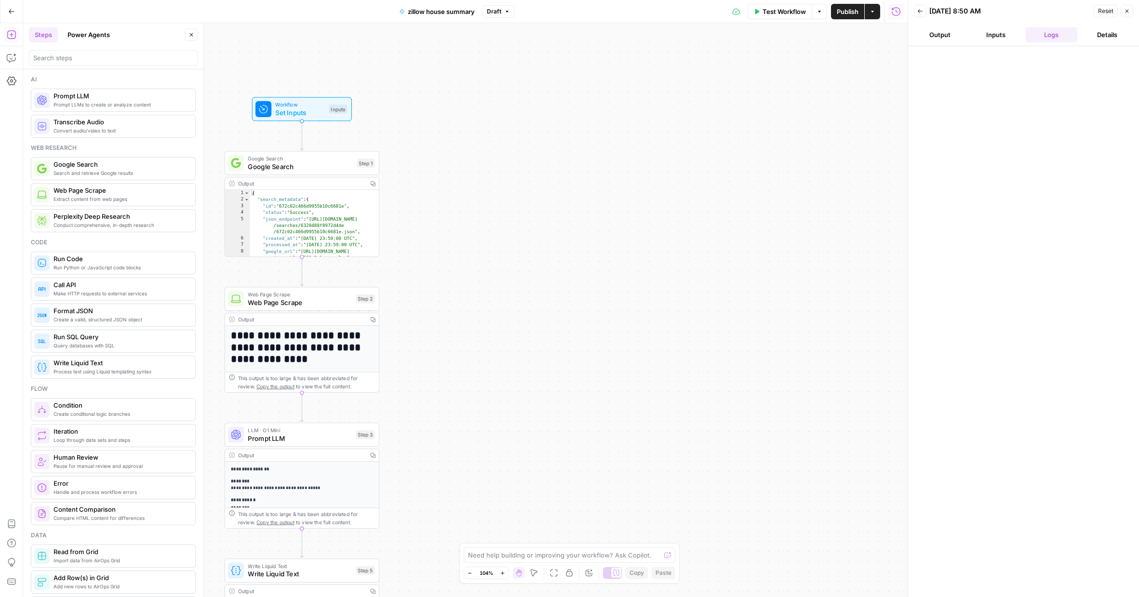
click at [85, 40] on button "Power Agents" at bounding box center [89, 34] width 54 height 15
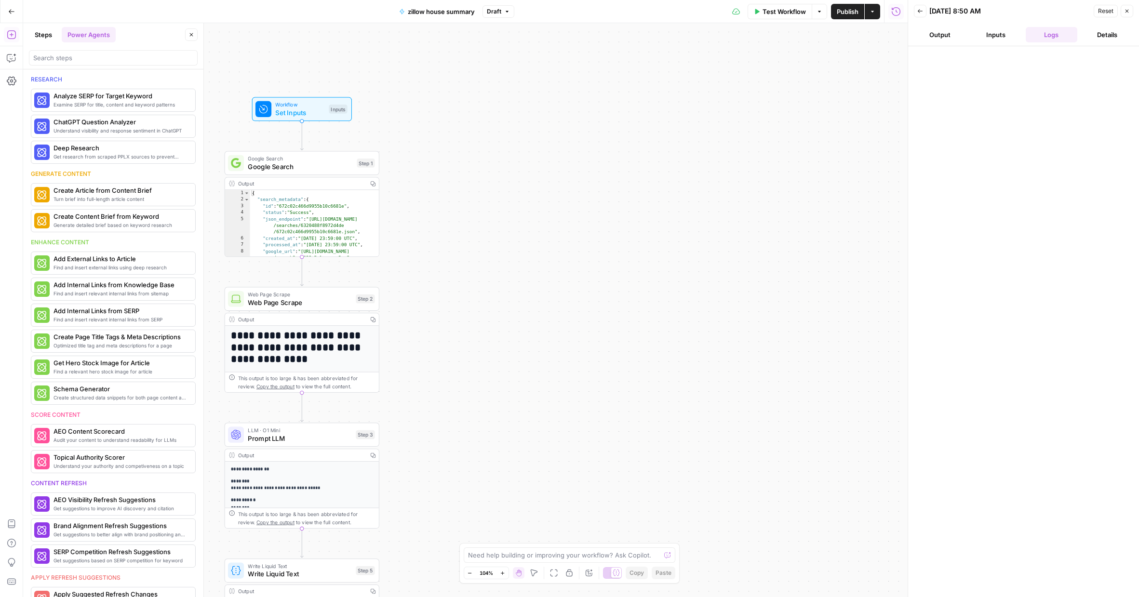
click at [43, 41] on button "Steps" at bounding box center [43, 34] width 29 height 15
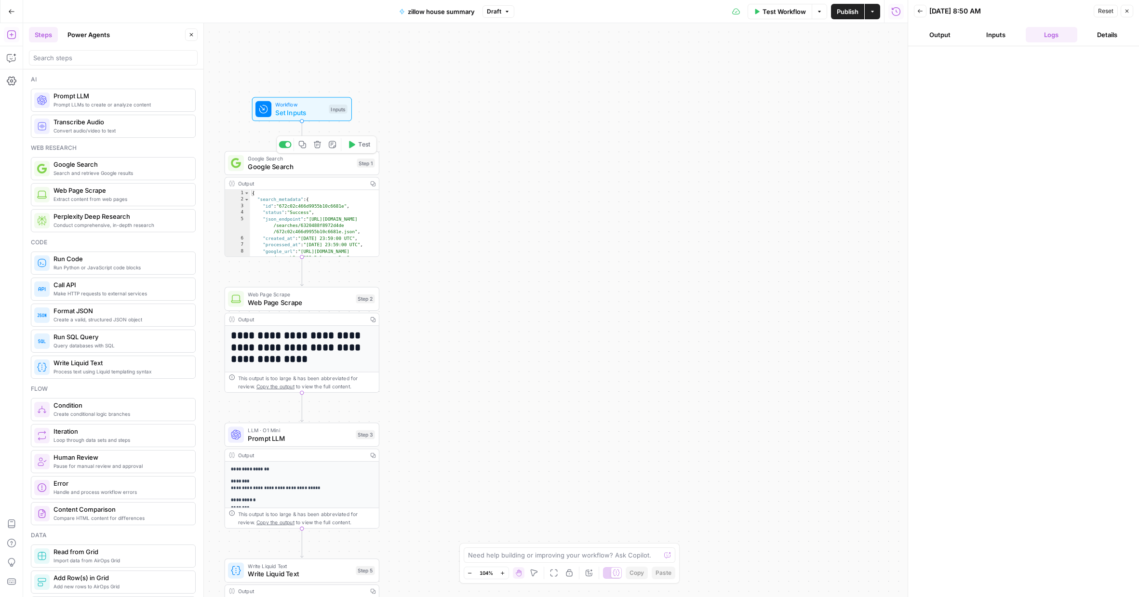
click at [274, 113] on div "Workflow Set Inputs Inputs Test Step" at bounding box center [301, 109] width 92 height 17
click at [885, 90] on icon "button" at bounding box center [885, 91] width 5 height 5
click at [849, 67] on span "Add field to group" at bounding box center [830, 70] width 53 height 10
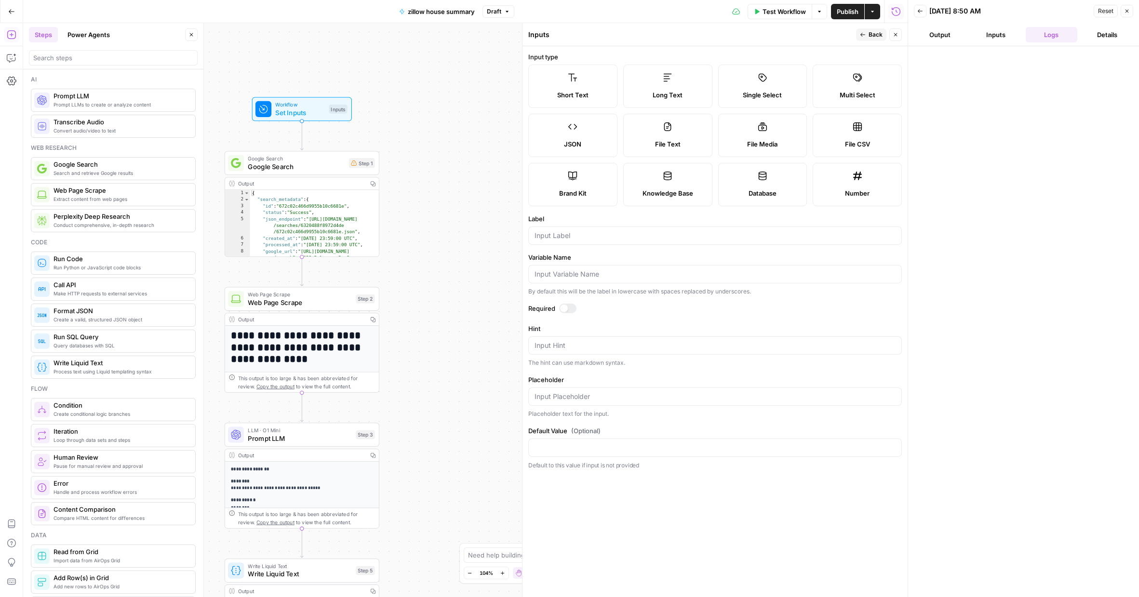
click at [558, 90] on span "Short Text" at bounding box center [572, 95] width 31 height 10
click at [544, 239] on input "Label" at bounding box center [714, 236] width 361 height 10
type input "Address"
click at [565, 309] on div at bounding box center [564, 309] width 8 height 8
click at [877, 34] on span "Back" at bounding box center [875, 34] width 14 height 9
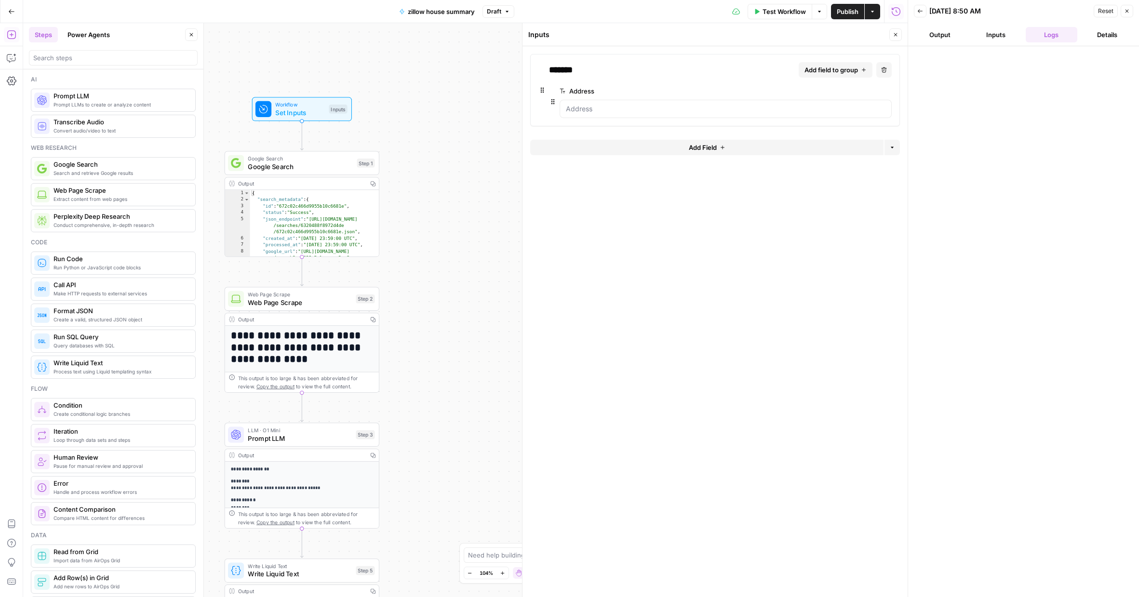
click at [911, 34] on button "Inputs" at bounding box center [995, 34] width 52 height 15
click at [911, 32] on button "Output" at bounding box center [940, 34] width 52 height 15
click at [268, 163] on span "Google Search" at bounding box center [300, 166] width 105 height 10
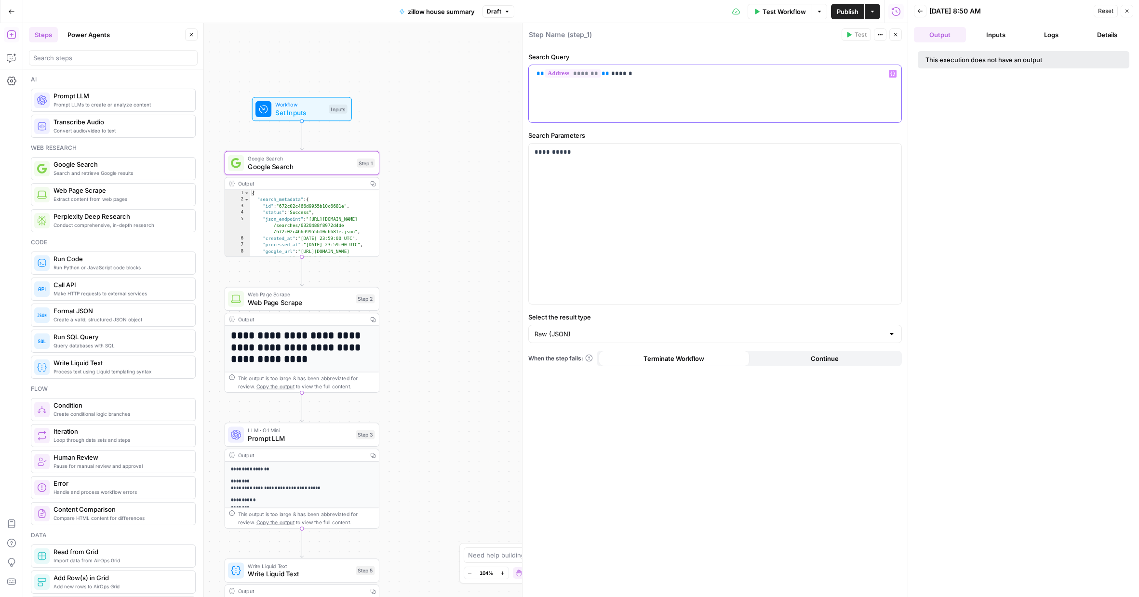
click at [590, 74] on span "*******" at bounding box center [572, 73] width 56 height 8
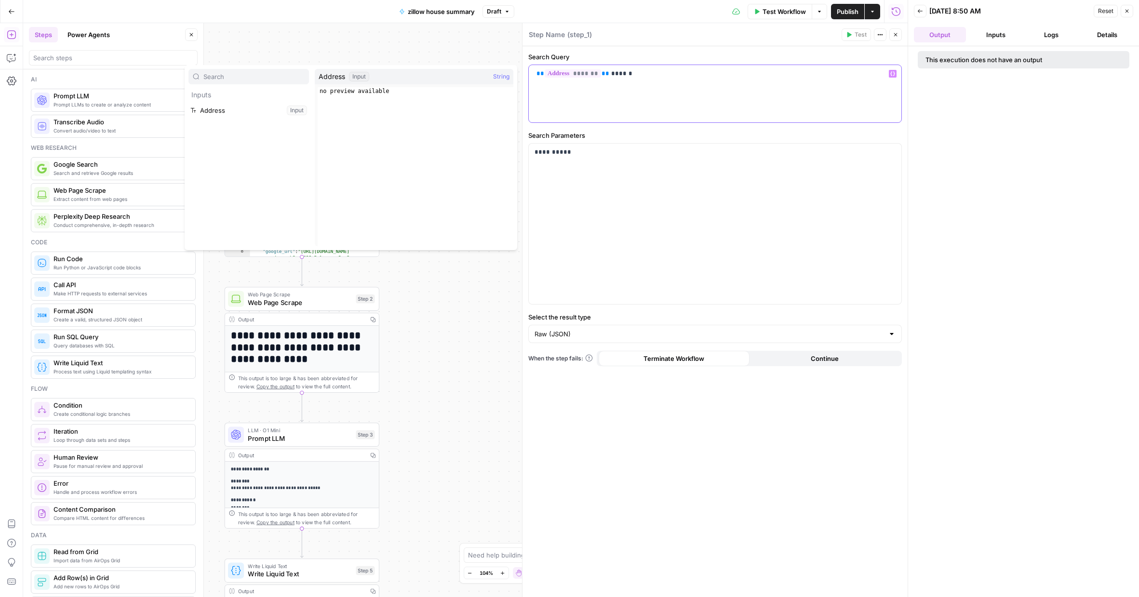
click at [608, 71] on p "** ******* ** ******" at bounding box center [714, 74] width 361 height 10
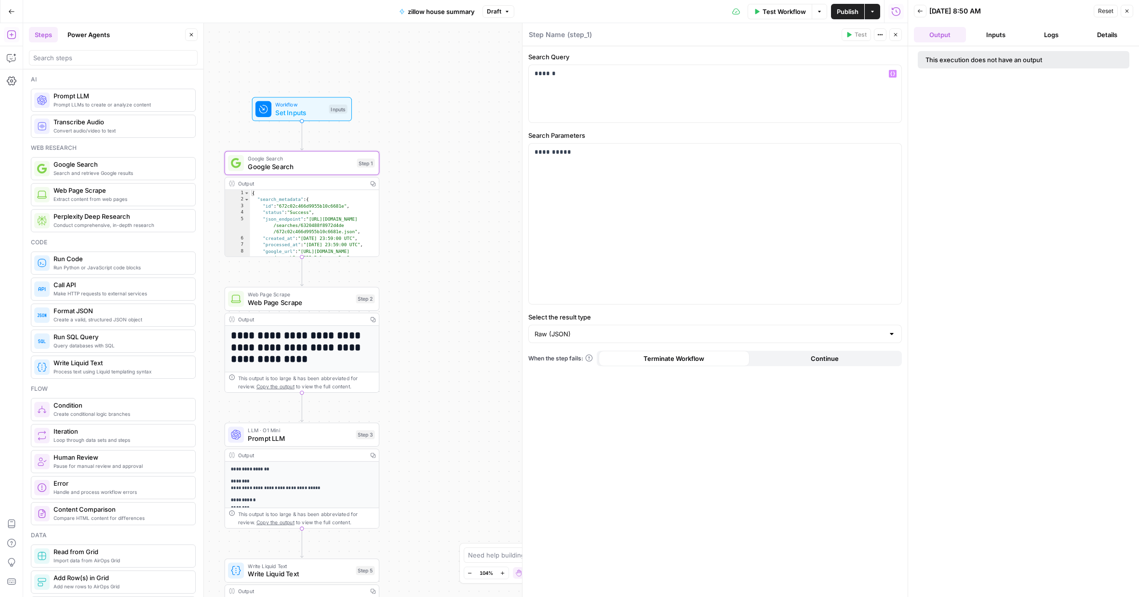
click at [861, 46] on div "**********" at bounding box center [714, 321] width 385 height 551
click at [855, 27] on header "Step Name ( step_1 ) Test Actions Close" at bounding box center [714, 34] width 385 height 23
click at [669, 74] on p "******" at bounding box center [714, 74] width 361 height 10
click at [320, 109] on span "Set Inputs" at bounding box center [300, 112] width 50 height 10
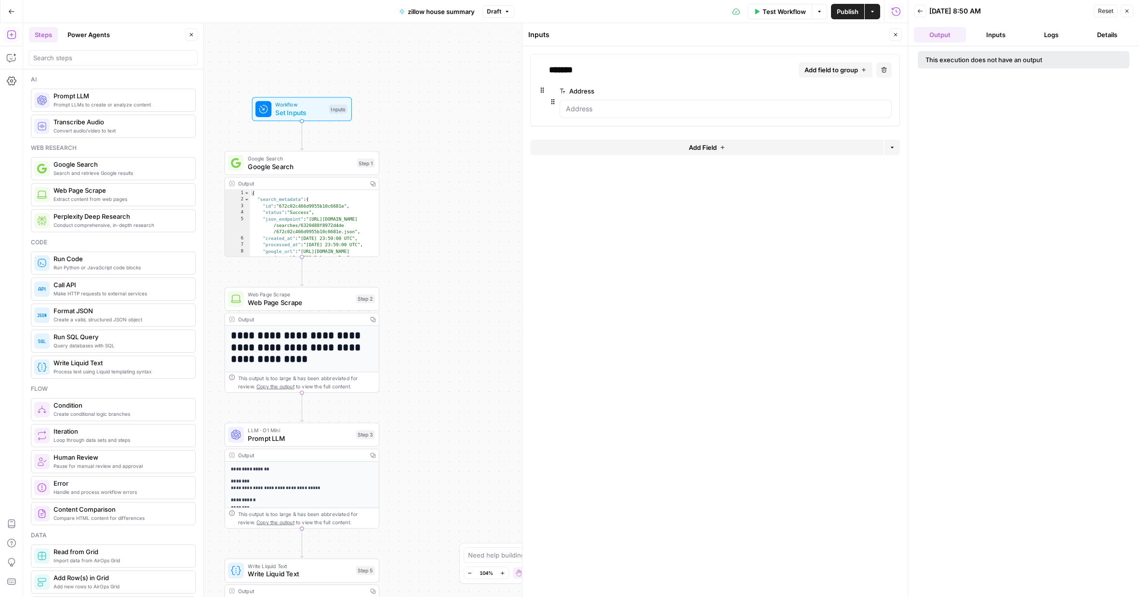
click at [792, 11] on span "Test Workflow" at bounding box center [783, 12] width 43 height 10
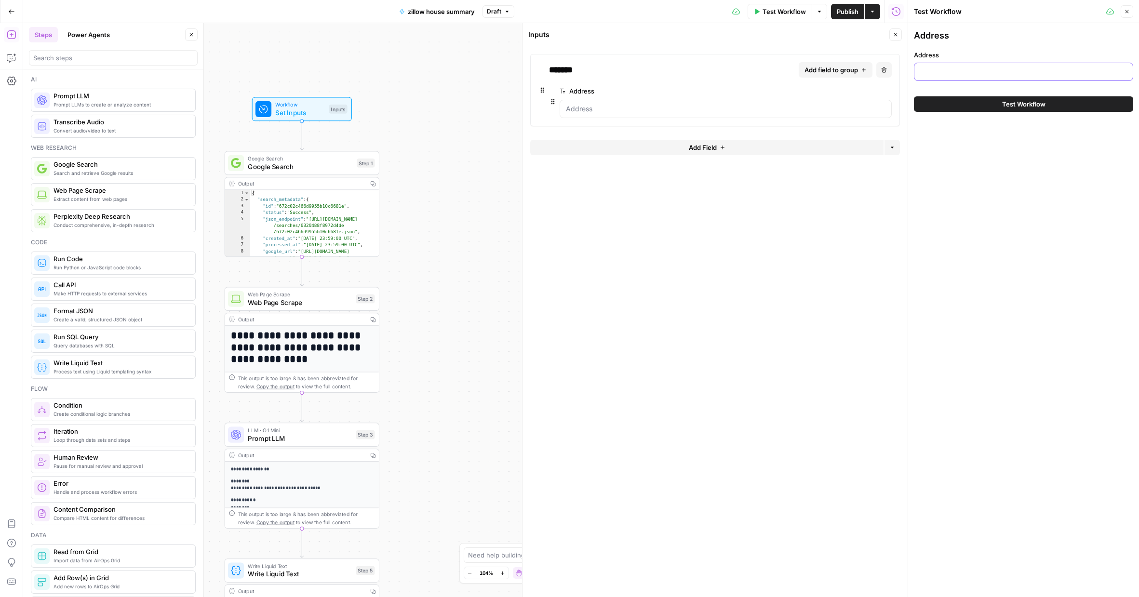
click at [911, 72] on input "Address" at bounding box center [1023, 72] width 207 height 10
paste input "{"num": 1}"
type input "10717 homeland"
click at [911, 111] on button "Test Workflow" at bounding box center [1023, 103] width 219 height 15
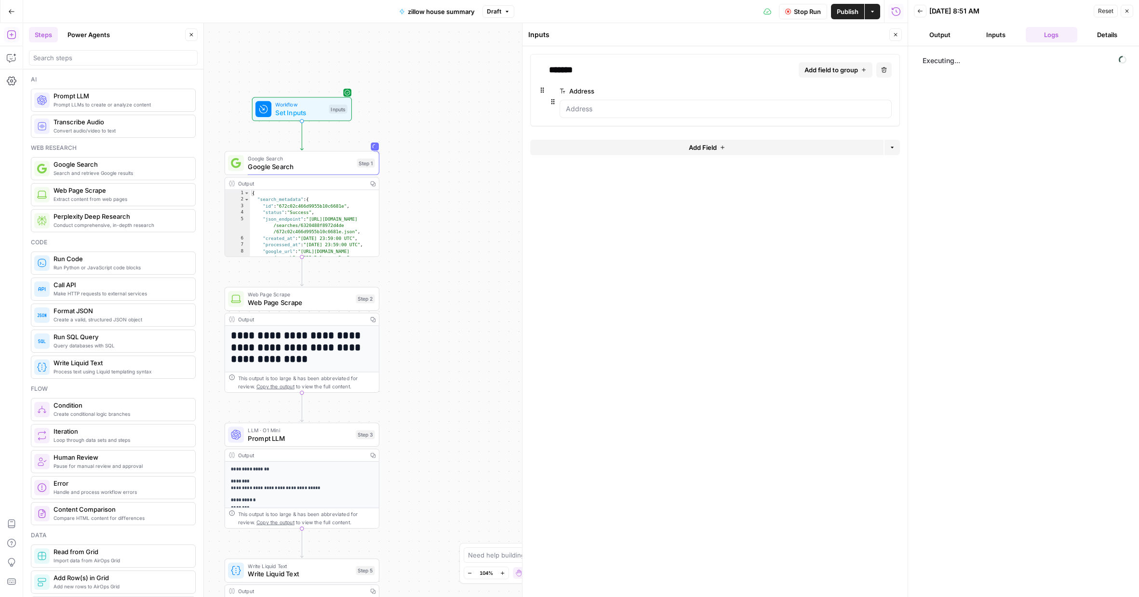
click at [911, 40] on button "Inputs" at bounding box center [995, 34] width 52 height 15
click at [911, 37] on button "Logs" at bounding box center [1051, 34] width 52 height 15
click at [280, 165] on span "Google Search" at bounding box center [300, 166] width 105 height 10
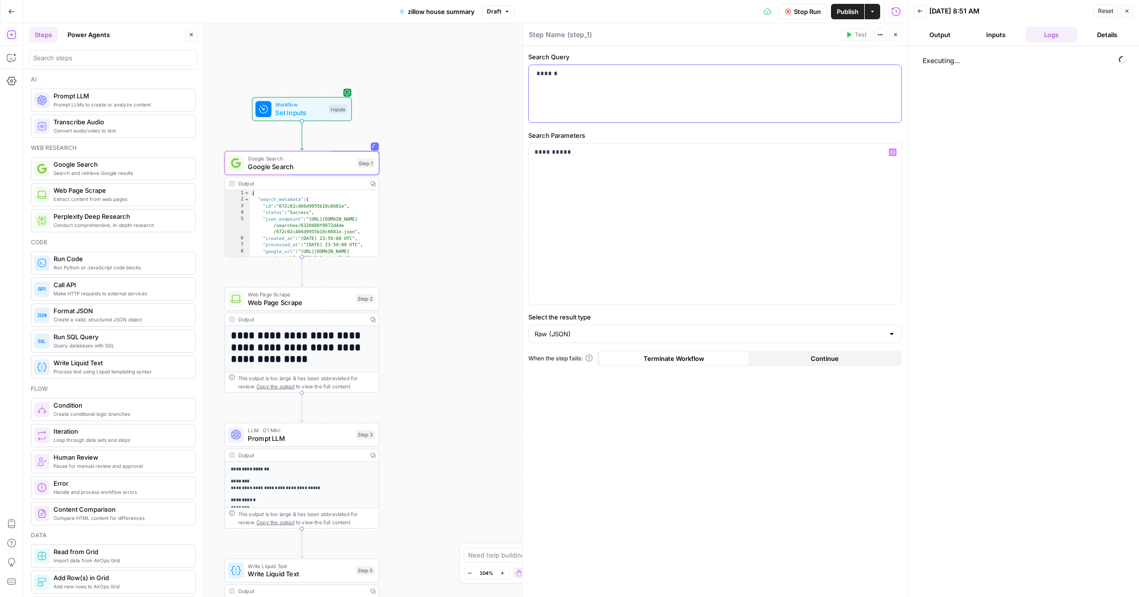
click at [605, 78] on p "******" at bounding box center [714, 74] width 361 height 10
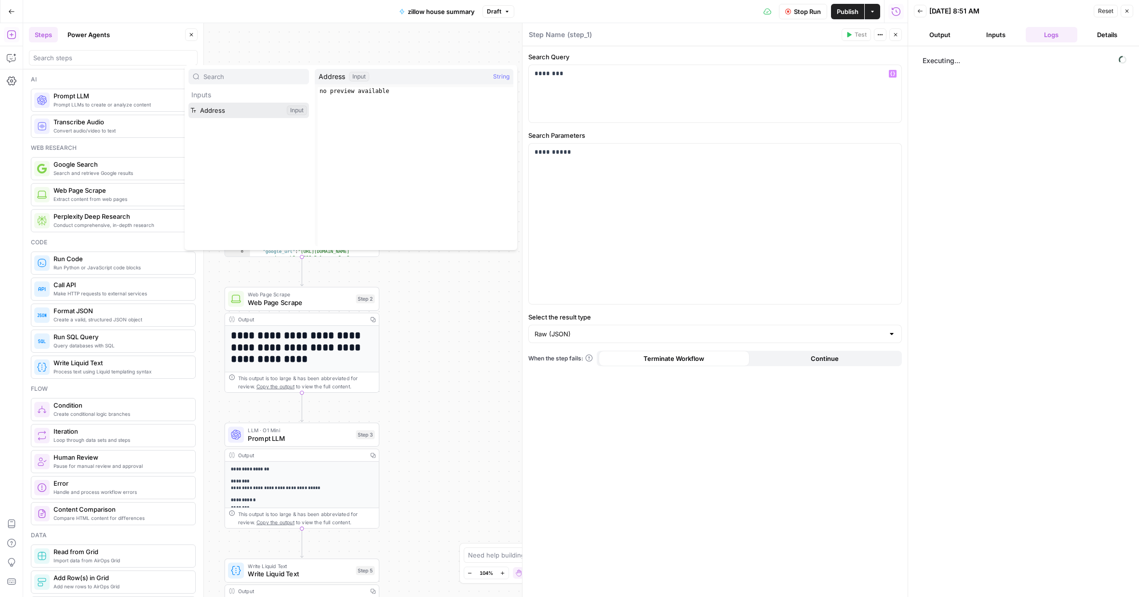
click at [218, 112] on button "Select variable Address" at bounding box center [248, 110] width 120 height 15
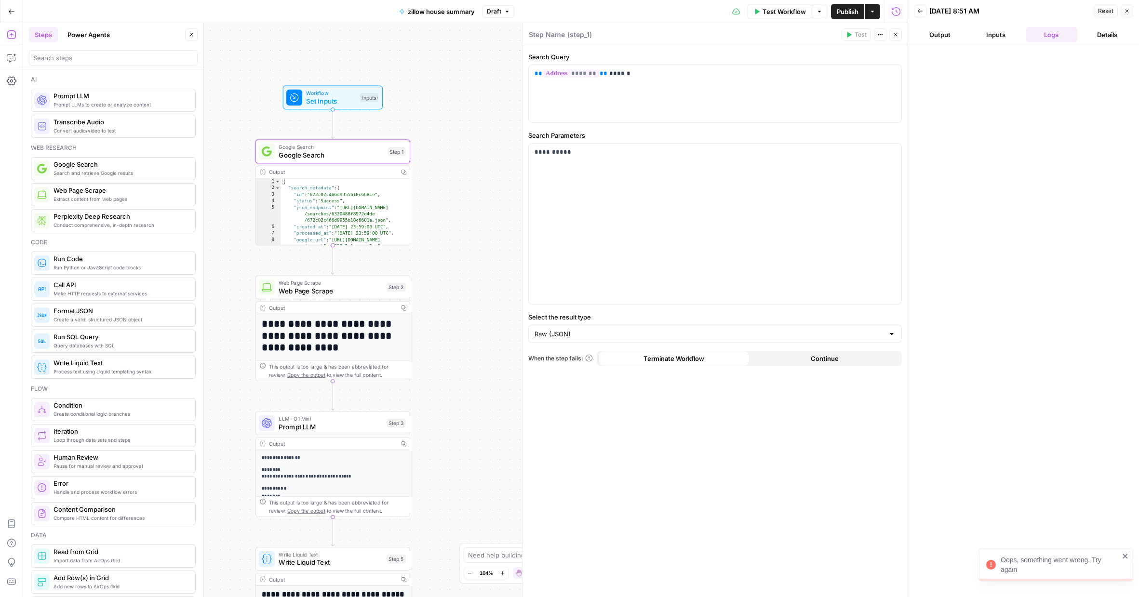
drag, startPoint x: 456, startPoint y: 235, endPoint x: 487, endPoint y: 224, distance: 32.9
click at [487, 224] on div "**********" at bounding box center [465, 310] width 884 height 574
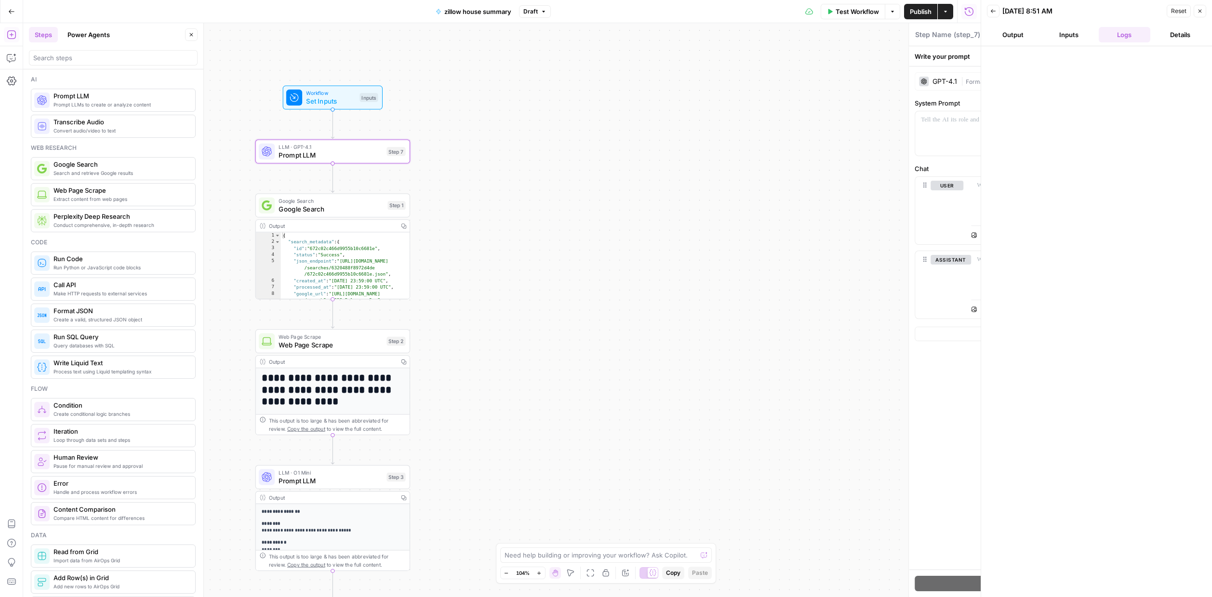
type textarea "Prompt LLM"
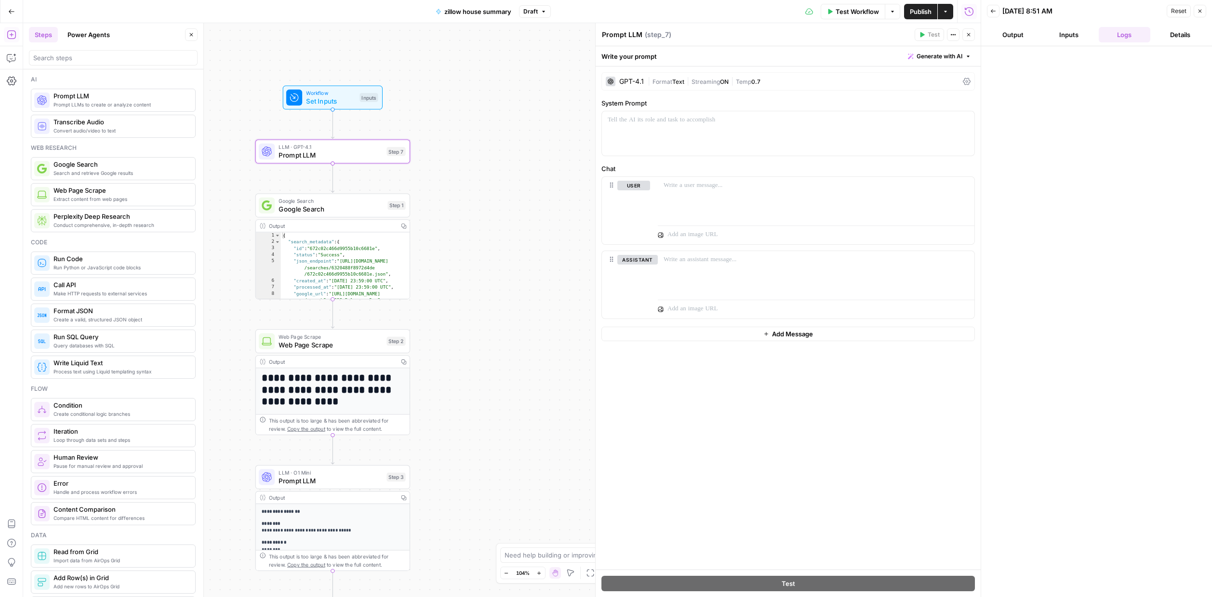
click at [676, 55] on div "Write your prompt Generate with AI" at bounding box center [788, 56] width 385 height 20
click at [643, 75] on div "GPT-4.1 | Format Text | Streaming ON | Temp 0.7" at bounding box center [787, 81] width 373 height 18
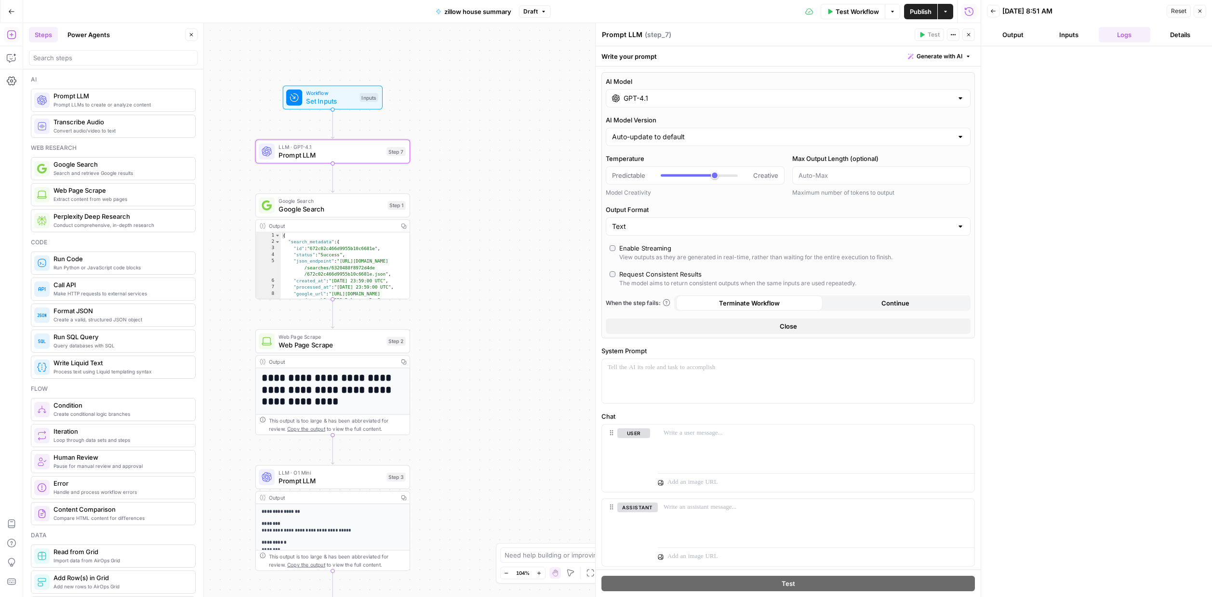
click at [642, 108] on div "AI Model GPT-4.1 AI Model Version Auto-update to default Temperature Predictabl…" at bounding box center [787, 205] width 373 height 266
click at [641, 99] on input "GPT-4.1" at bounding box center [787, 98] width 329 height 10
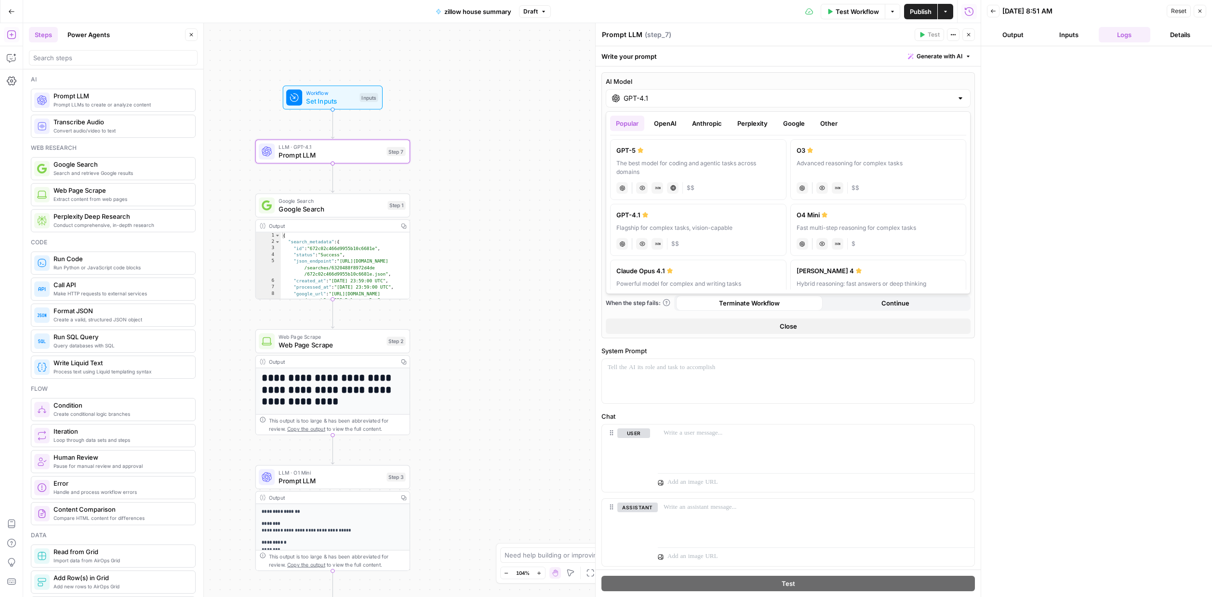
click at [794, 124] on button "Google" at bounding box center [793, 123] width 33 height 15
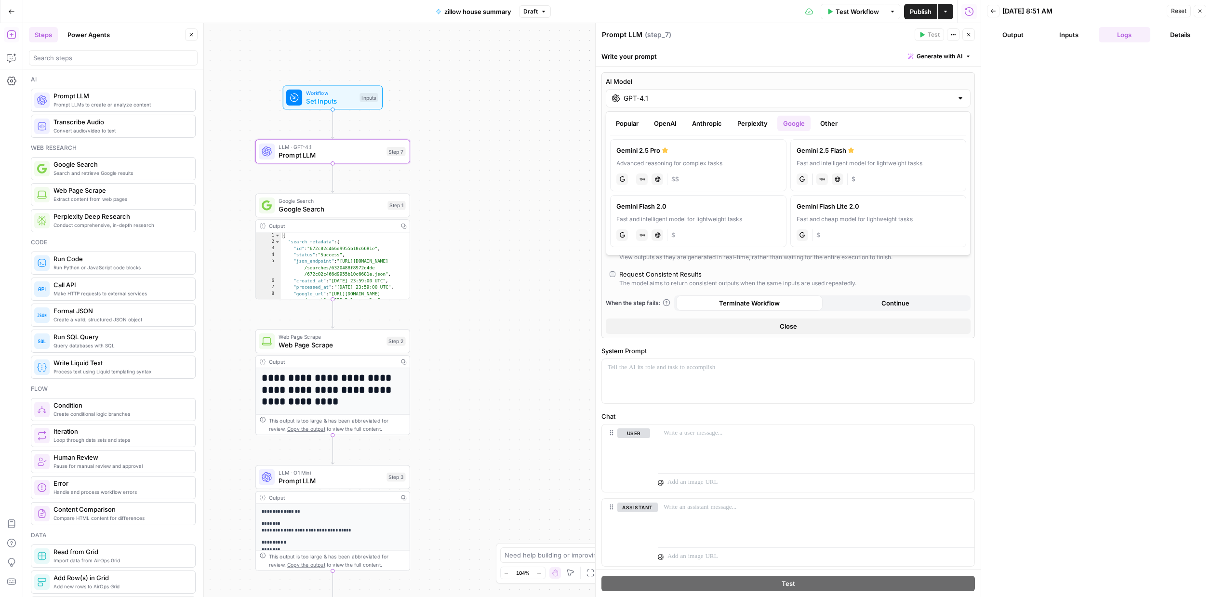
click at [840, 164] on div "Fast and intelligent model for lightweight tasks" at bounding box center [878, 163] width 164 height 9
click at [879, 159] on div "Fast and intelligent model for lightweight tasks" at bounding box center [878, 163] width 164 height 9
type input "Gemini 2.5 Flash"
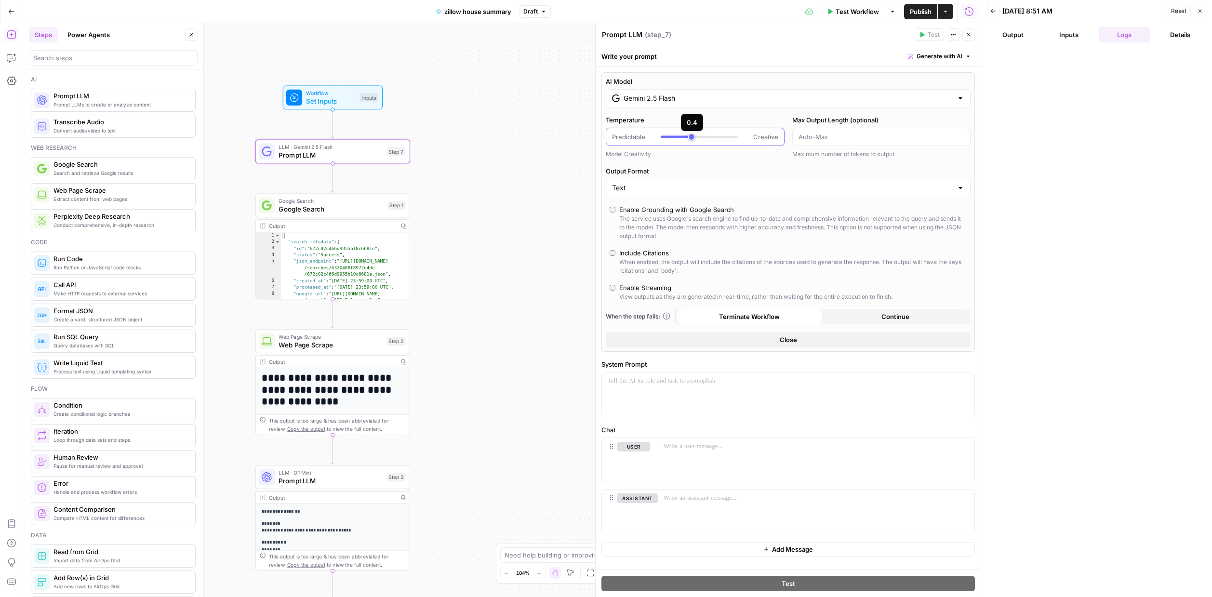
drag, startPoint x: 717, startPoint y: 138, endPoint x: 580, endPoint y: 139, distance: 137.8
click at [580, 138] on body "Bara Agency New Home Browse Your Data Usage Settings Recent Grids Write Informa…" at bounding box center [606, 298] width 1212 height 597
click at [674, 135] on div at bounding box center [699, 137] width 77 height 10
type input "*"
drag, startPoint x: 674, startPoint y: 135, endPoint x: 658, endPoint y: 135, distance: 16.4
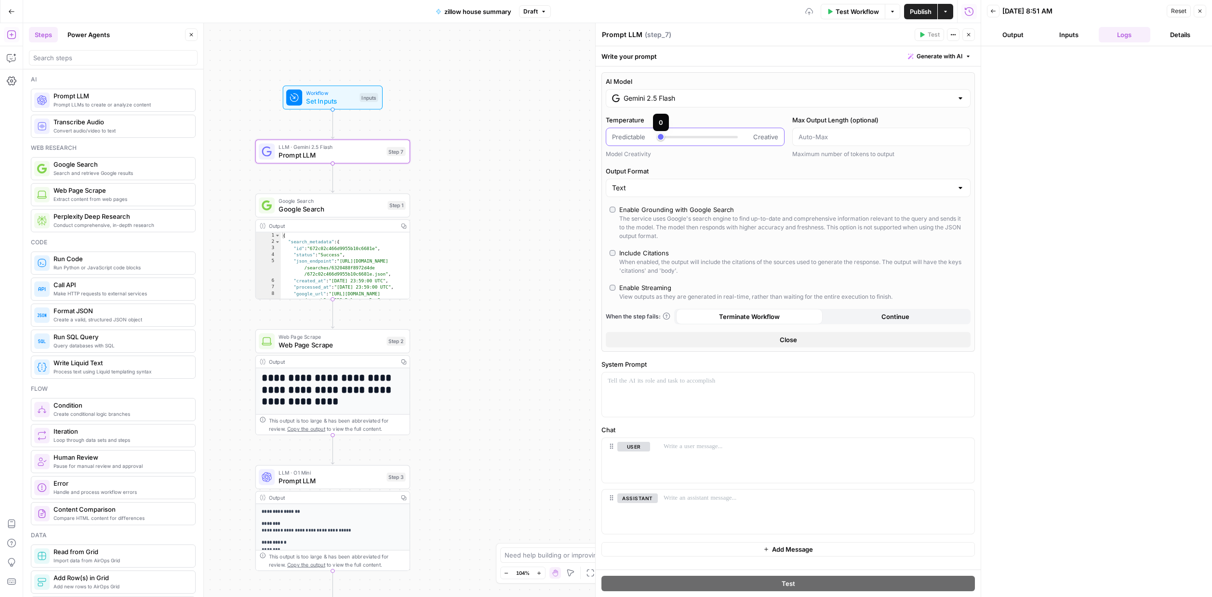
click at [658, 135] on div "Predictable Creative" at bounding box center [695, 137] width 166 height 10
click at [688, 187] on input "Output Format" at bounding box center [782, 188] width 341 height 10
click at [671, 222] on span "JSON" at bounding box center [786, 226] width 345 height 10
type input "JSON"
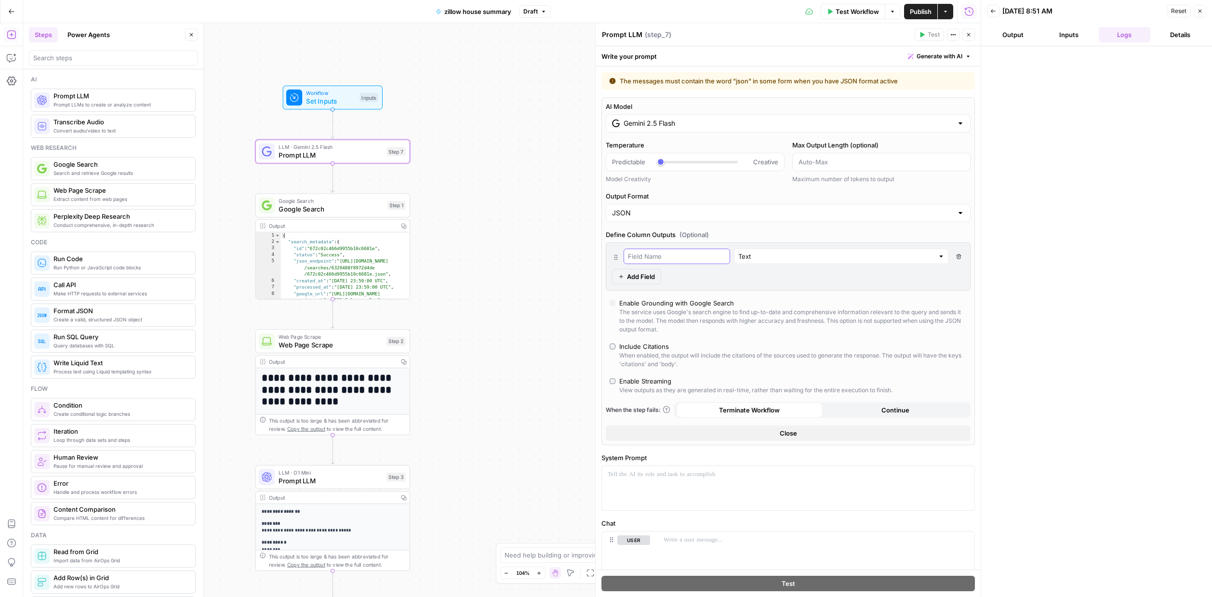
click at [666, 253] on input "text" at bounding box center [677, 257] width 98 height 10
type input "url"
click at [795, 261] on div "Text" at bounding box center [841, 256] width 215 height 15
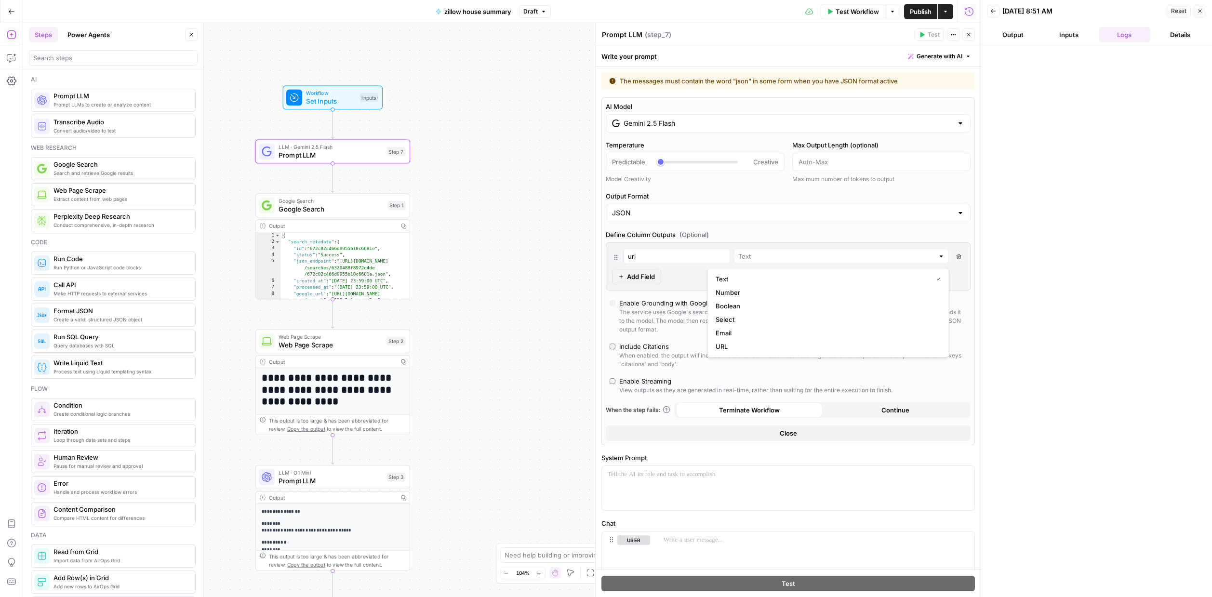
click at [795, 261] on div at bounding box center [841, 256] width 215 height 15
click at [744, 349] on span "URL" at bounding box center [827, 347] width 222 height 10
type input "URL"
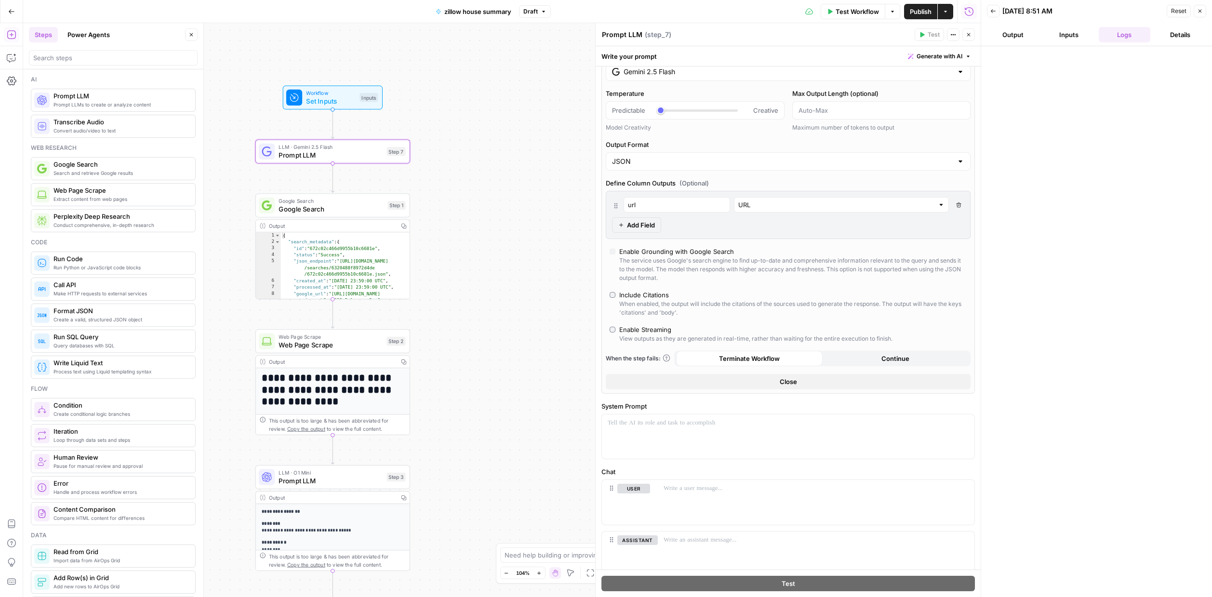
scroll to position [86, 0]
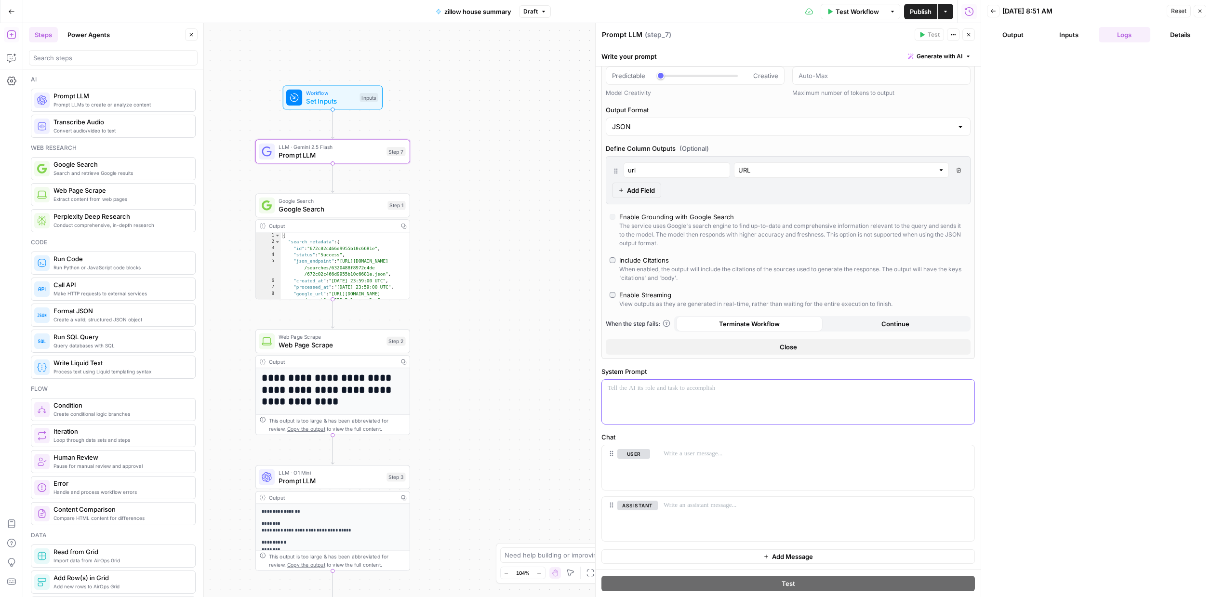
click at [670, 396] on div at bounding box center [788, 402] width 372 height 44
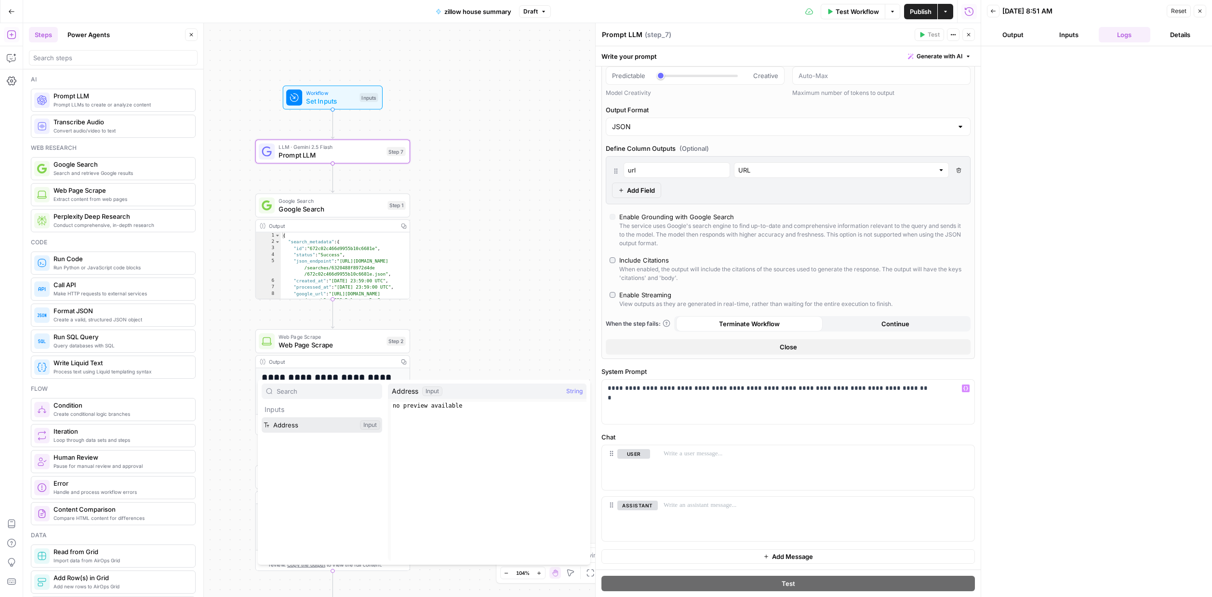
click at [285, 428] on button "Select variable Address" at bounding box center [322, 424] width 120 height 15
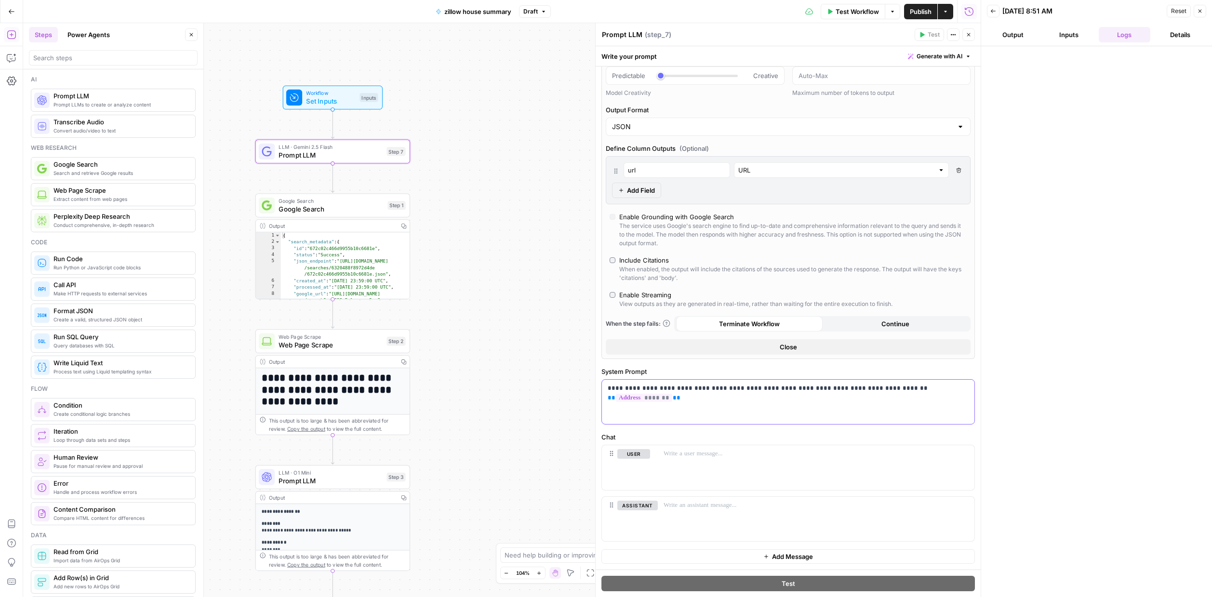
click at [878, 388] on p "**********" at bounding box center [788, 393] width 361 height 19
click at [911, 345] on div at bounding box center [1097, 321] width 212 height 541
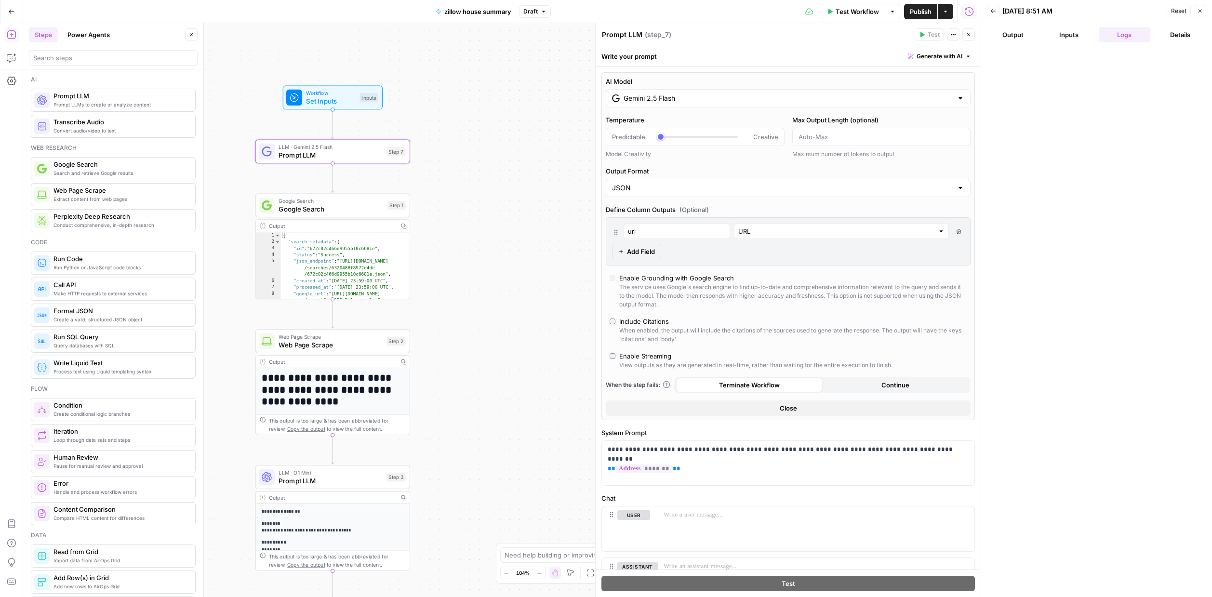
click at [865, 11] on span "Test Workflow" at bounding box center [856, 12] width 43 height 10
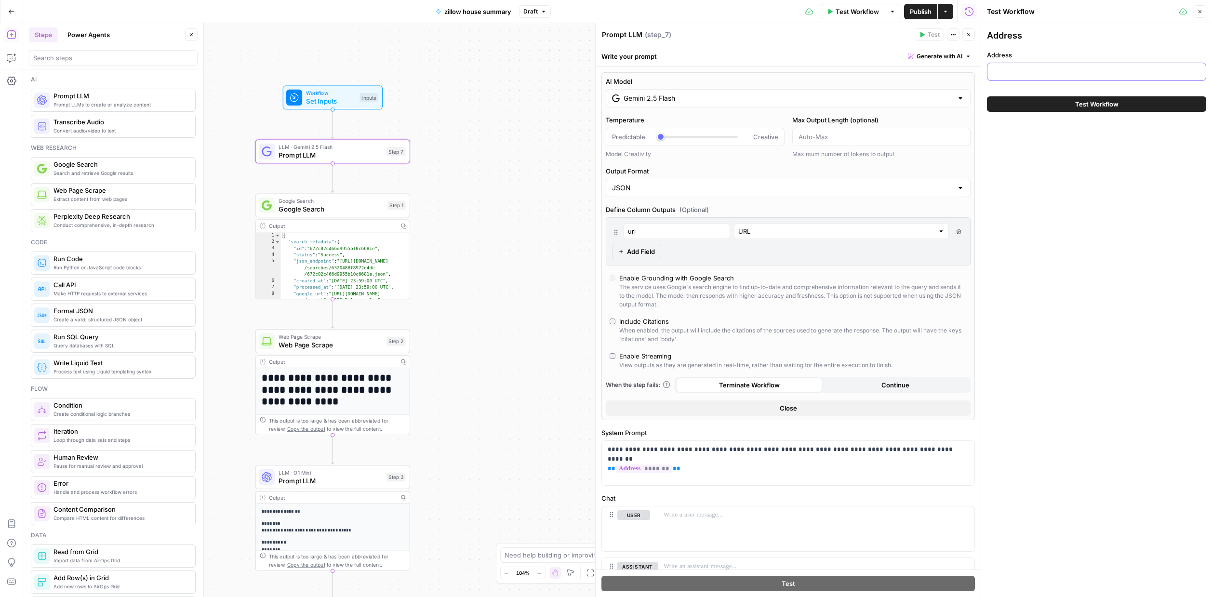
click at [911, 67] on input "Address" at bounding box center [1096, 72] width 207 height 10
paste input "{"num": 1}"
type input "{"num": 1}"
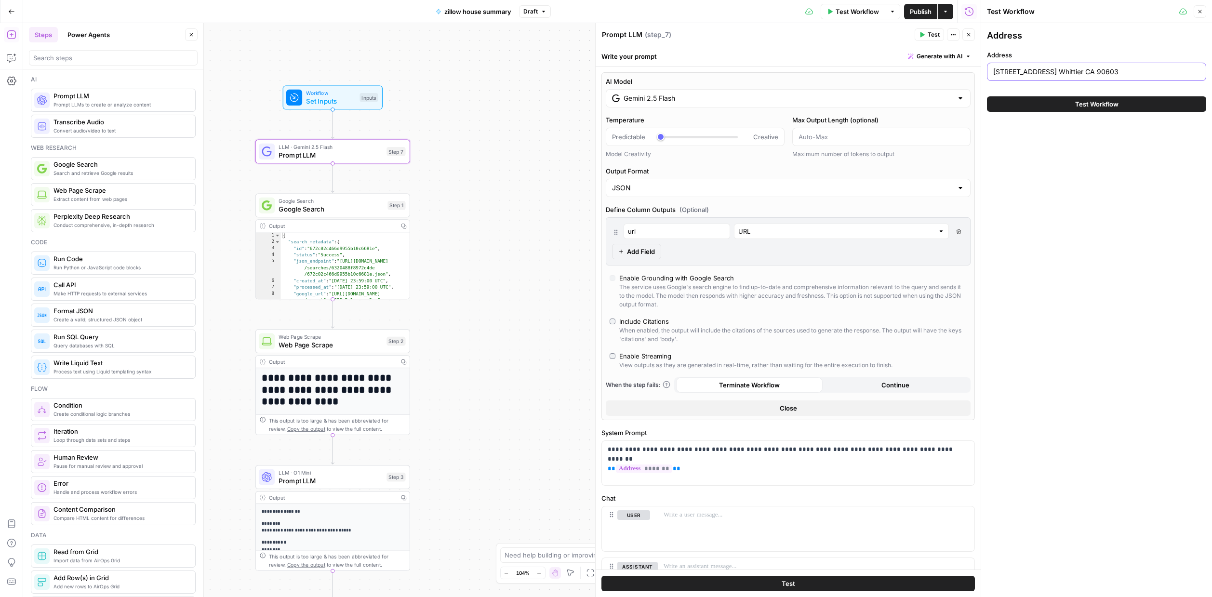
type input "[STREET_ADDRESS] Whittier CA 90603"
click at [911, 108] on button "Test Workflow" at bounding box center [1096, 103] width 219 height 15
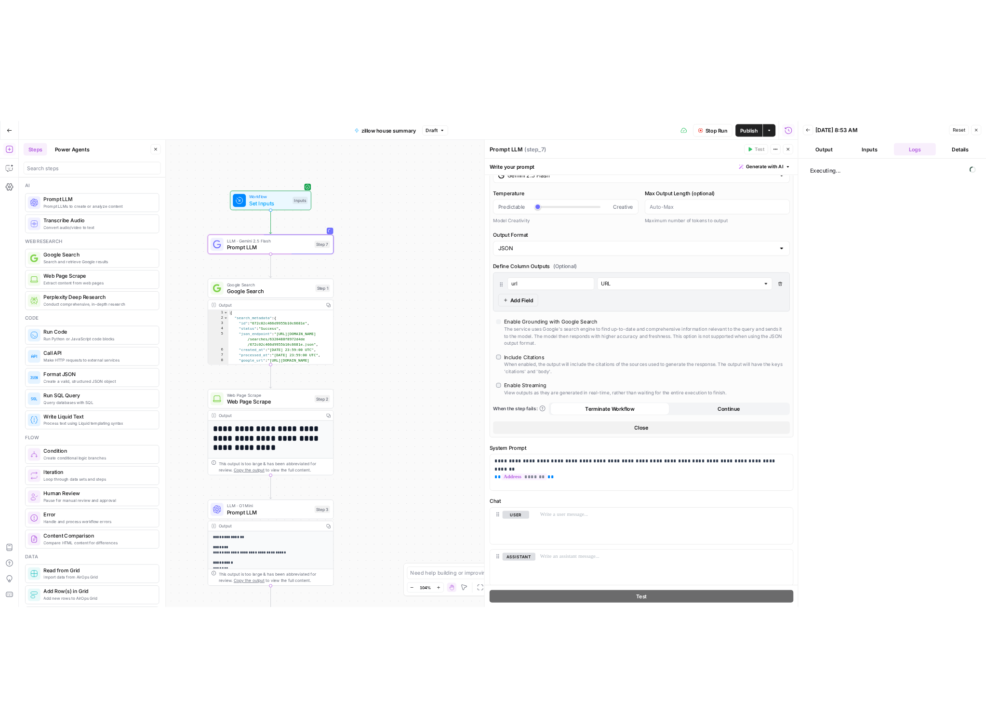
scroll to position [61, 0]
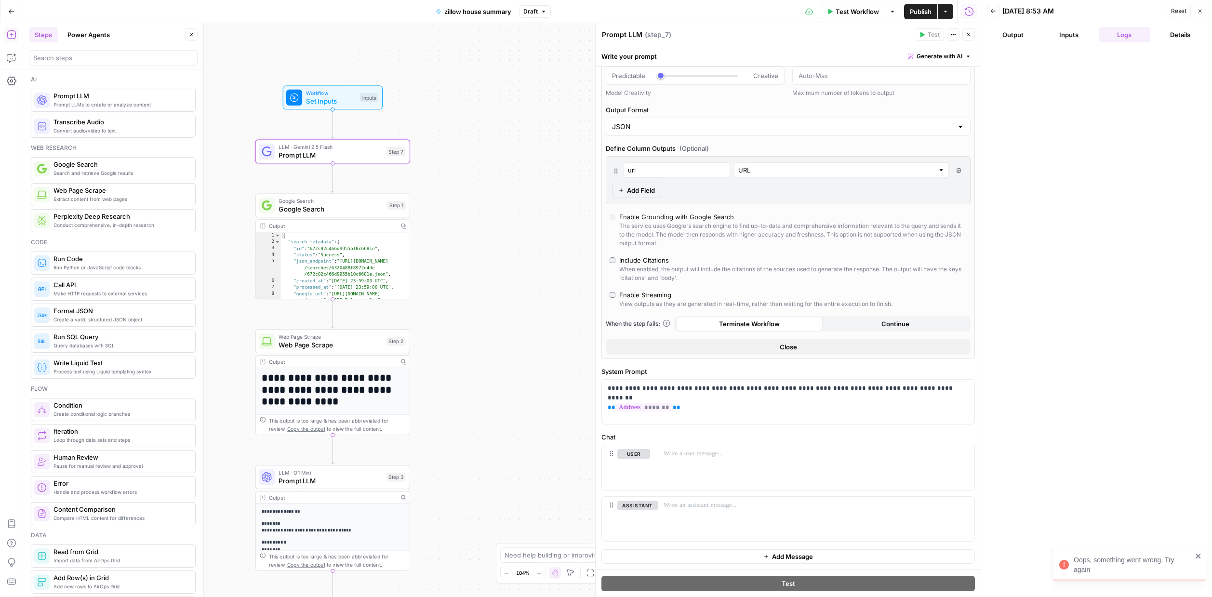
click at [911, 32] on button "Inputs" at bounding box center [1069, 34] width 52 height 15
click at [911, 32] on button "Logs" at bounding box center [1125, 34] width 52 height 15
click at [911, 33] on button "Details" at bounding box center [1180, 34] width 52 height 15
click at [911, 41] on button "Output" at bounding box center [1013, 34] width 52 height 15
click at [911, 34] on button "Inputs" at bounding box center [1069, 34] width 52 height 15
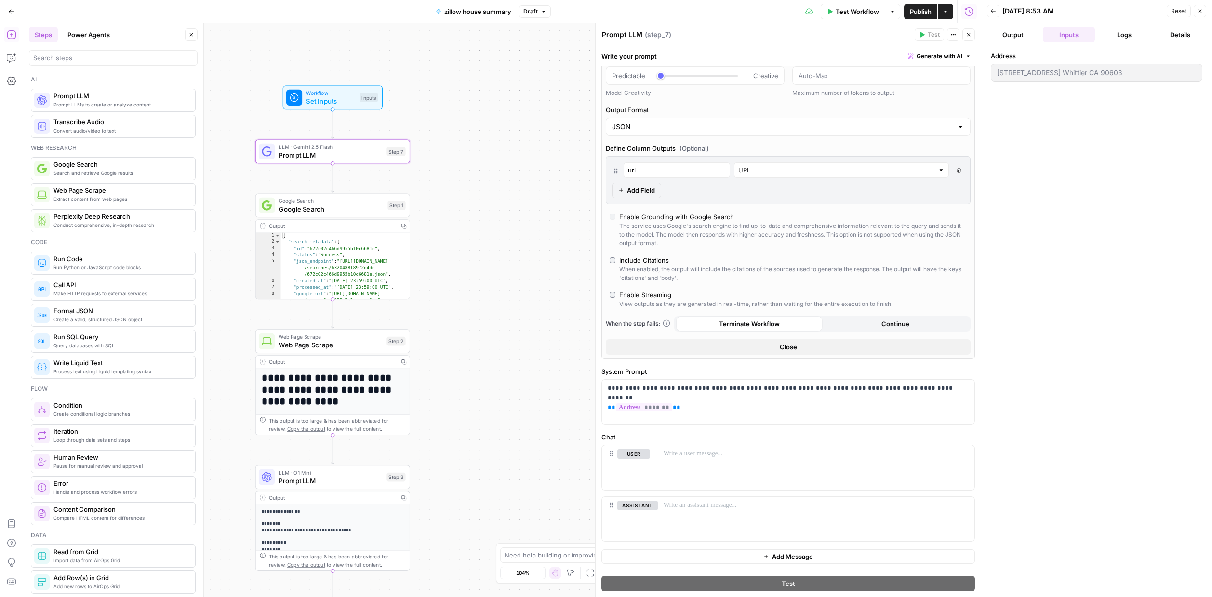
click at [11, 11] on icon "button" at bounding box center [11, 11] width 7 height 7
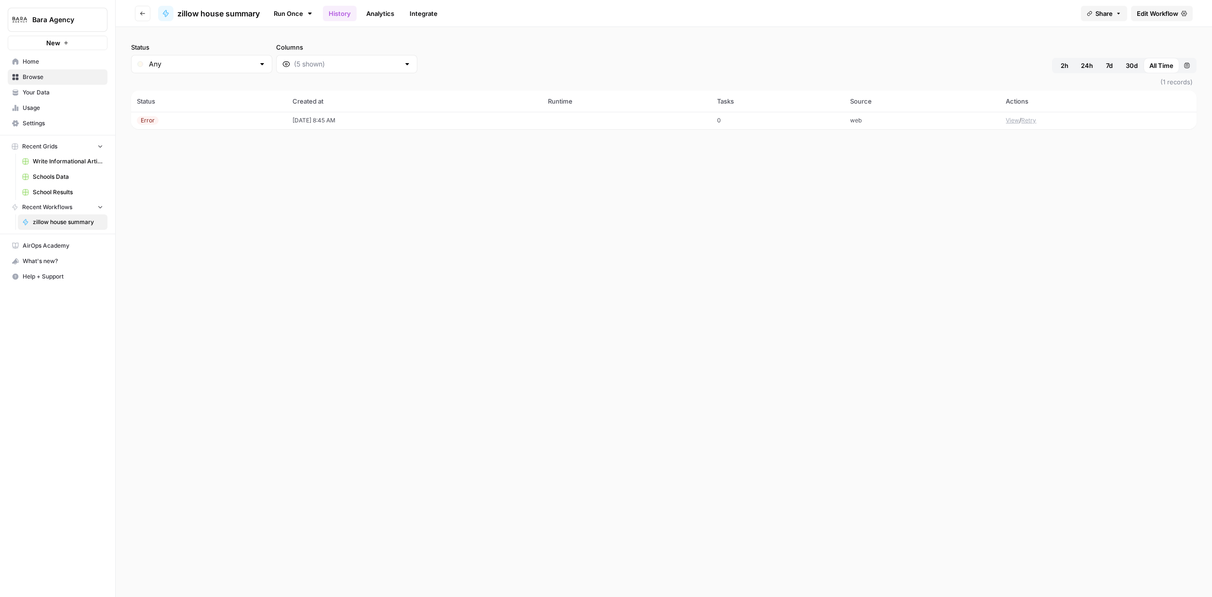
click at [67, 44] on icon "button" at bounding box center [66, 43] width 6 height 6
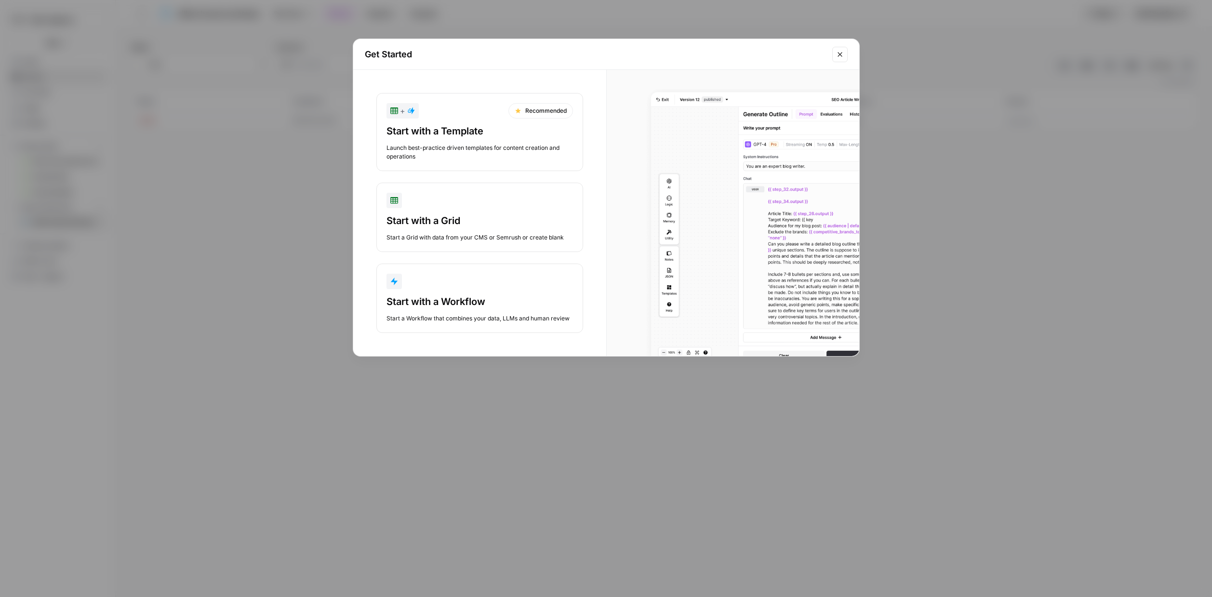
click at [470, 287] on div "button" at bounding box center [479, 281] width 186 height 15
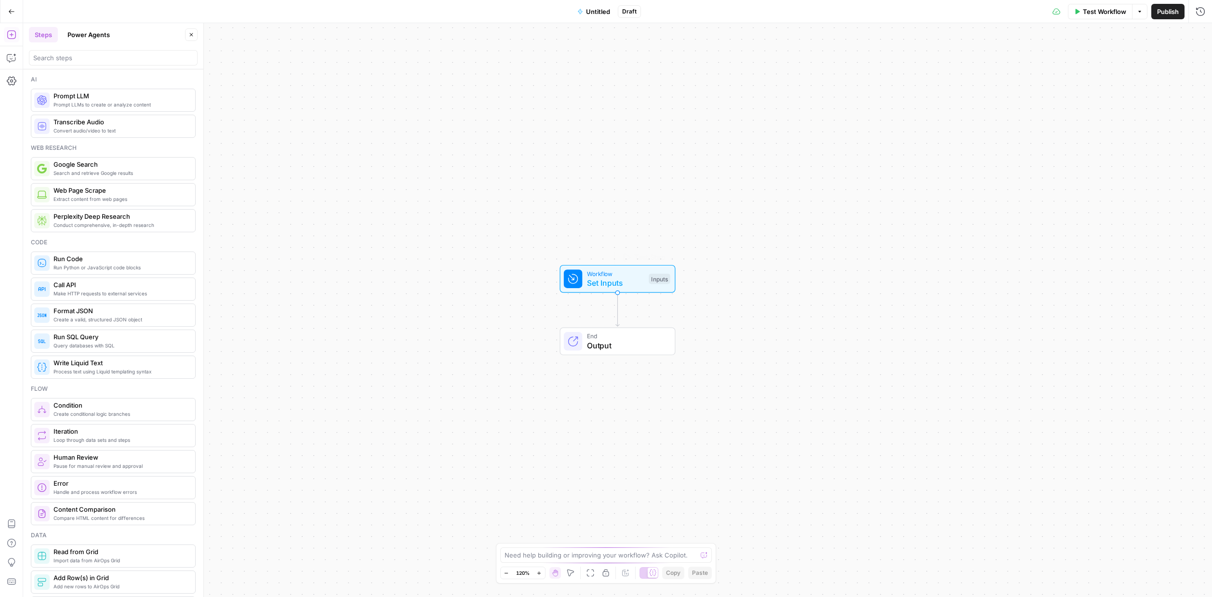
click at [642, 273] on span "Workflow" at bounding box center [615, 273] width 57 height 9
click at [911, 62] on button "Add Field" at bounding box center [1011, 65] width 353 height 15
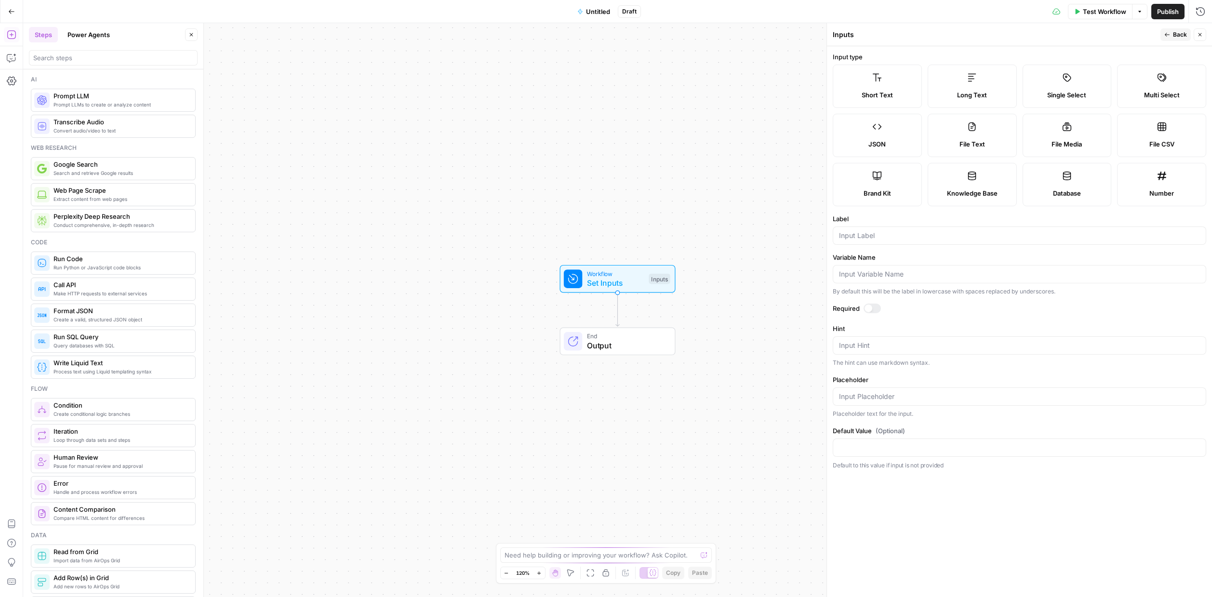
click at [867, 229] on div at bounding box center [1019, 235] width 373 height 18
type input "Address"
click at [875, 308] on div at bounding box center [871, 309] width 17 height 10
click at [603, 341] on span "Output" at bounding box center [626, 346] width 79 height 12
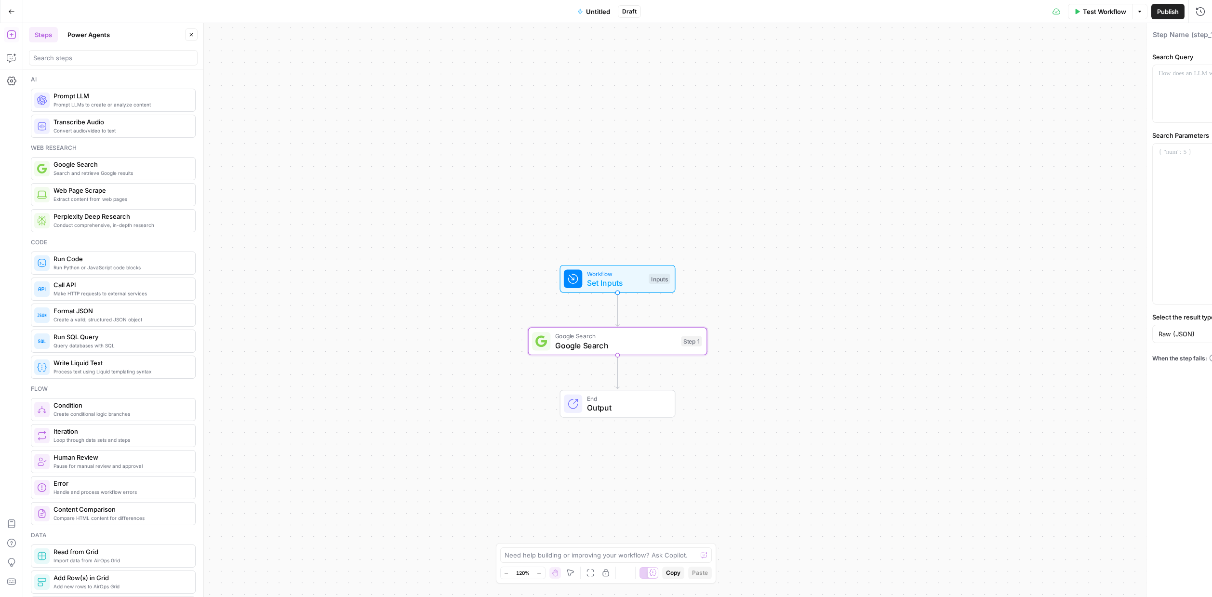
type textarea "Google Search"
click at [911, 71] on p at bounding box center [1019, 74] width 361 height 10
click at [887, 227] on div at bounding box center [1019, 224] width 372 height 160
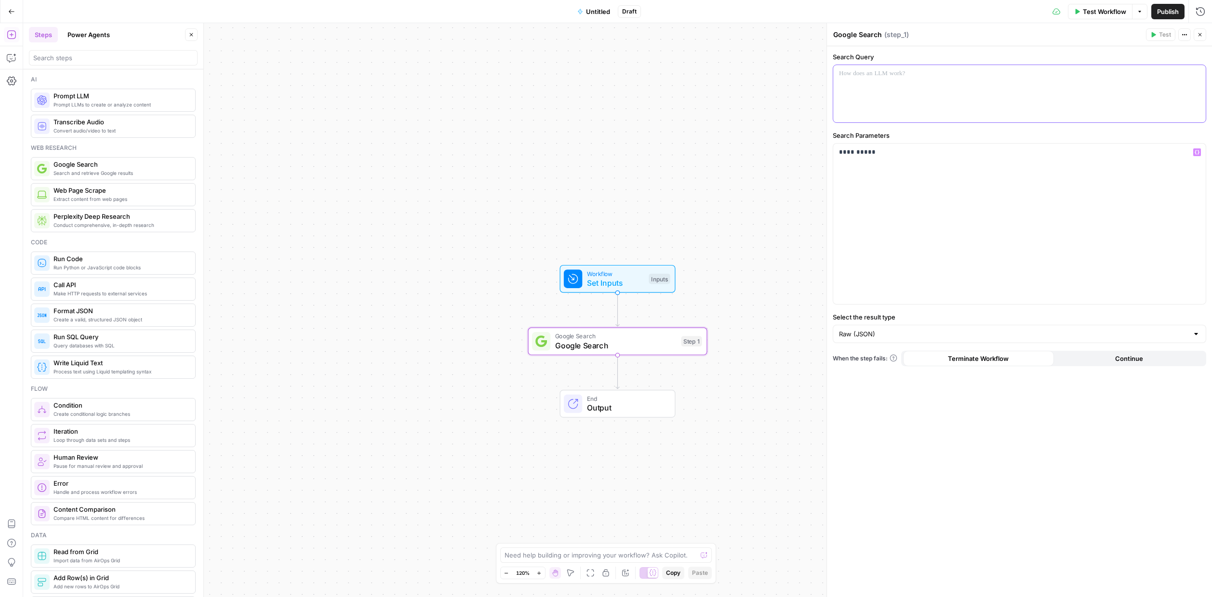
click at [911, 79] on div at bounding box center [1019, 93] width 372 height 57
click at [554, 107] on button "Select variable Address" at bounding box center [553, 110] width 120 height 15
click at [911, 9] on span "Test Workflow" at bounding box center [1104, 12] width 43 height 10
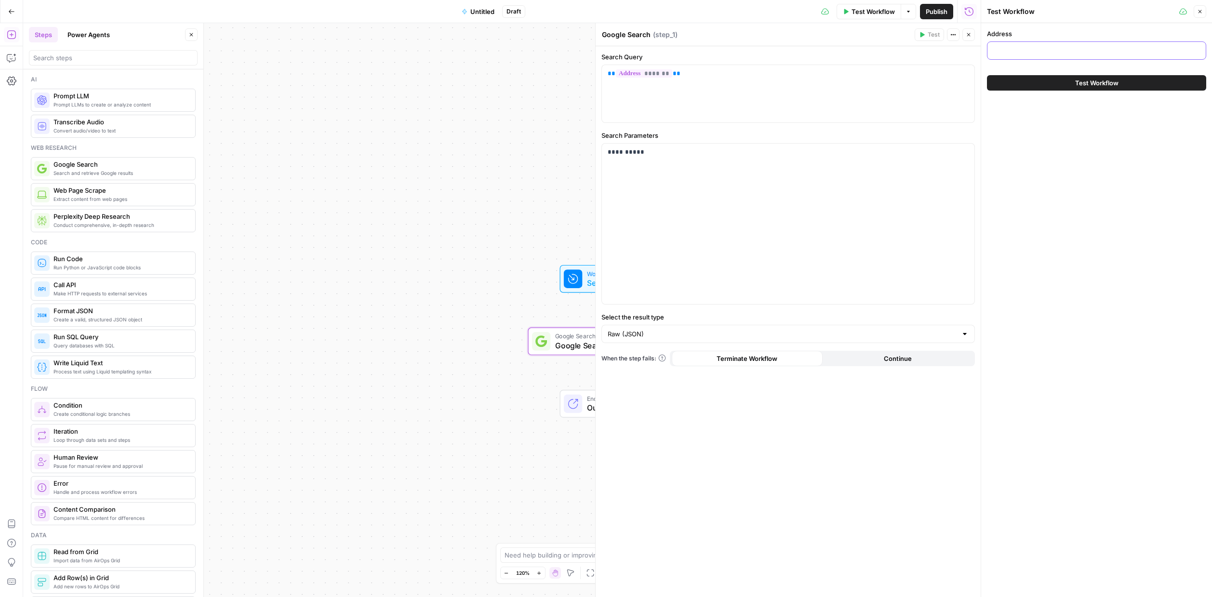
click at [911, 52] on input "Address" at bounding box center [1096, 51] width 207 height 10
type input "[STREET_ADDRESS] whittier CA"
click at [911, 82] on button "Test Workflow" at bounding box center [1096, 82] width 219 height 15
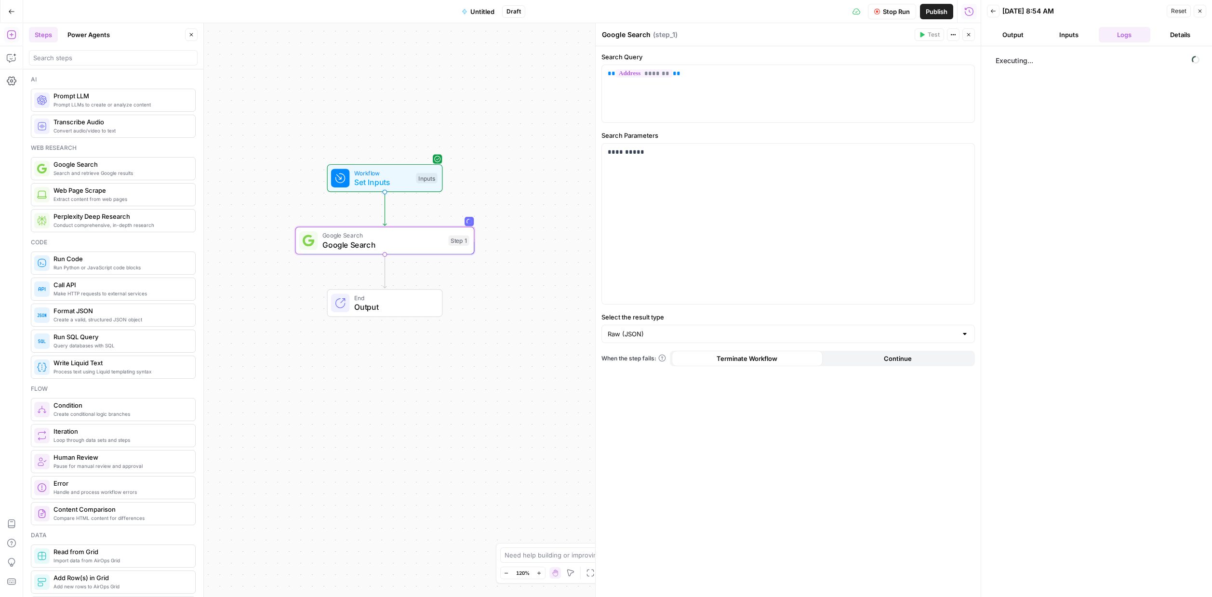
drag, startPoint x: 479, startPoint y: 201, endPoint x: 246, endPoint y: 100, distance: 253.6
click at [246, 100] on div "Workflow Set Inputs Inputs Google Search Google Search Step 1 End Output" at bounding box center [501, 310] width 957 height 574
click at [758, 168] on div "**********" at bounding box center [788, 224] width 372 height 160
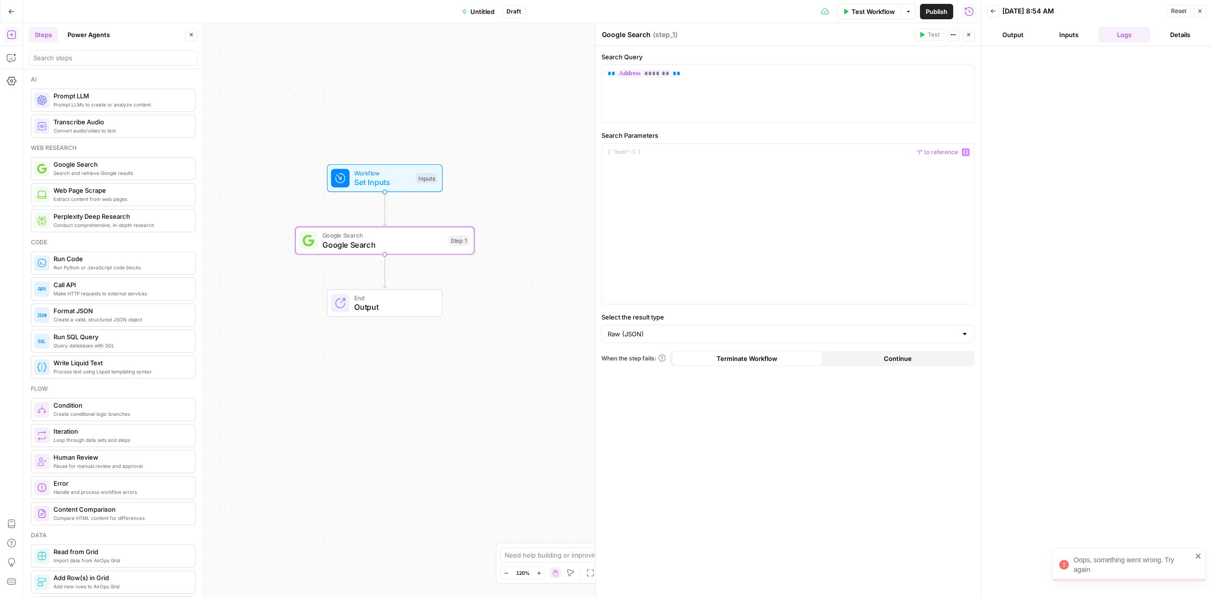
click at [883, 14] on span "Test Workflow" at bounding box center [872, 12] width 43 height 10
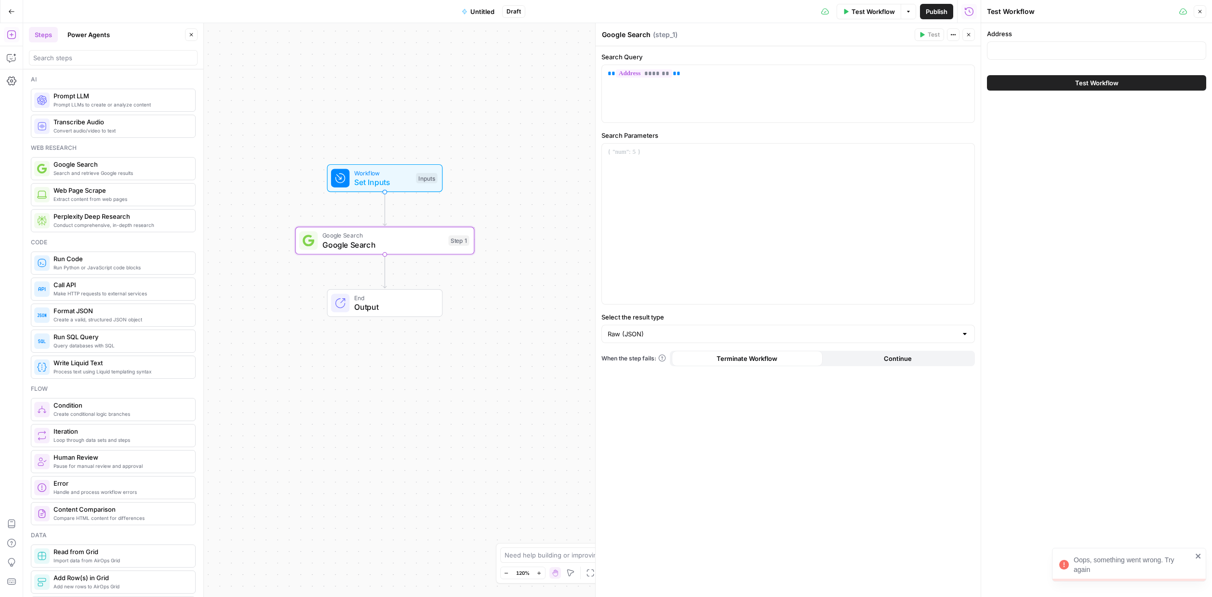
click at [911, 55] on div at bounding box center [1096, 50] width 219 height 18
type input "[STREET_ADDRESS]"
click at [911, 87] on button "Test Workflow" at bounding box center [1096, 82] width 219 height 15
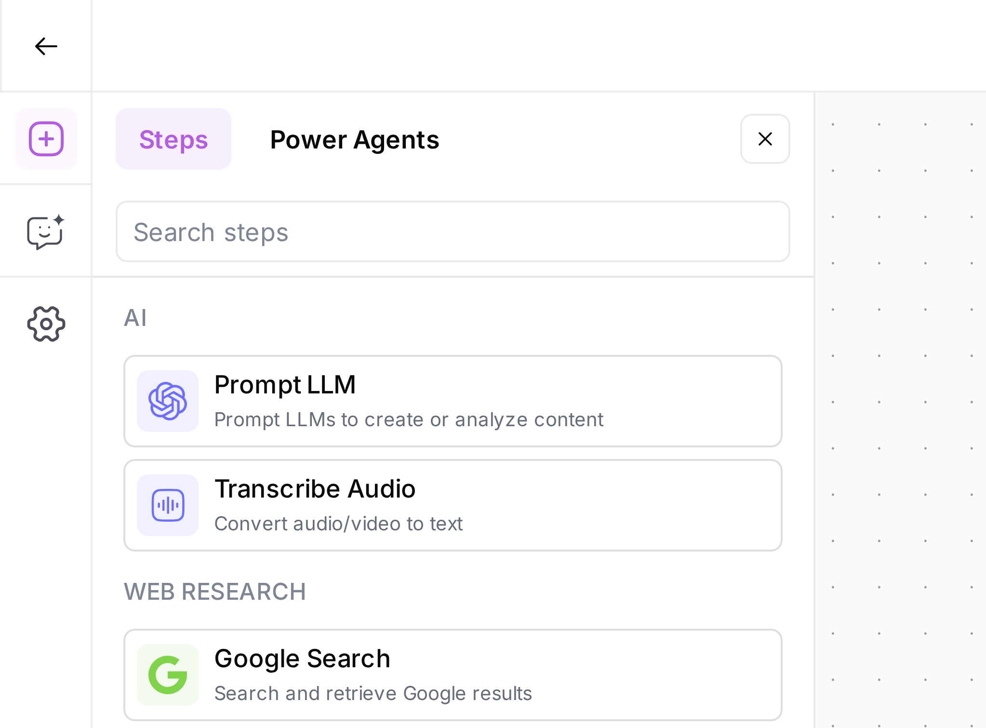
click at [195, 34] on button "Close" at bounding box center [191, 34] width 13 height 13
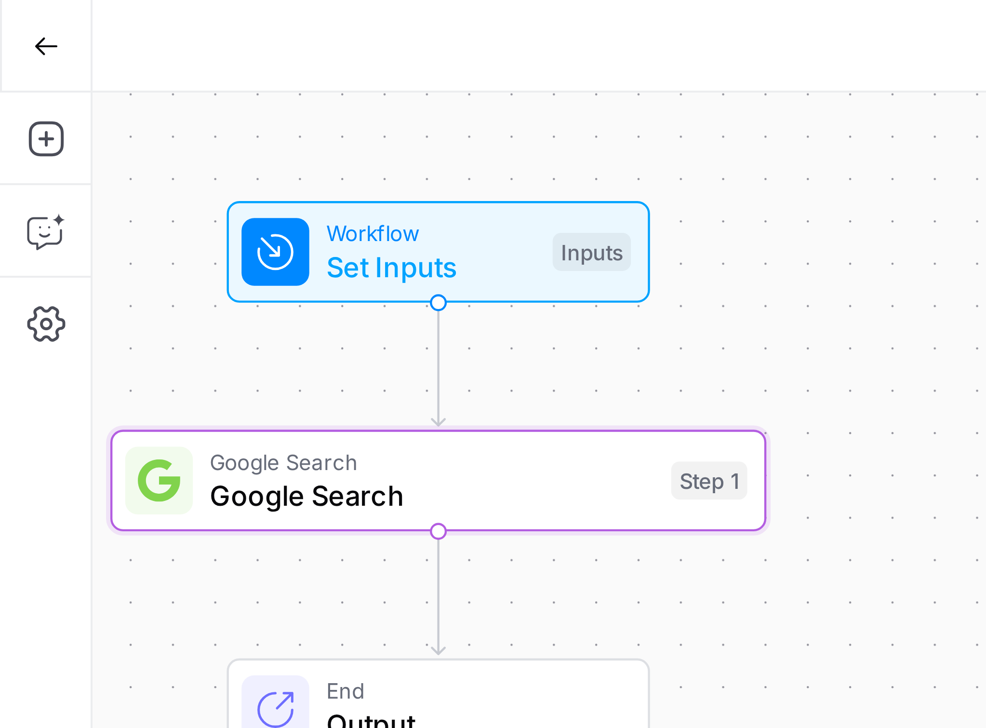
click at [159, 120] on span "Google Search" at bounding box center [108, 124] width 111 height 11
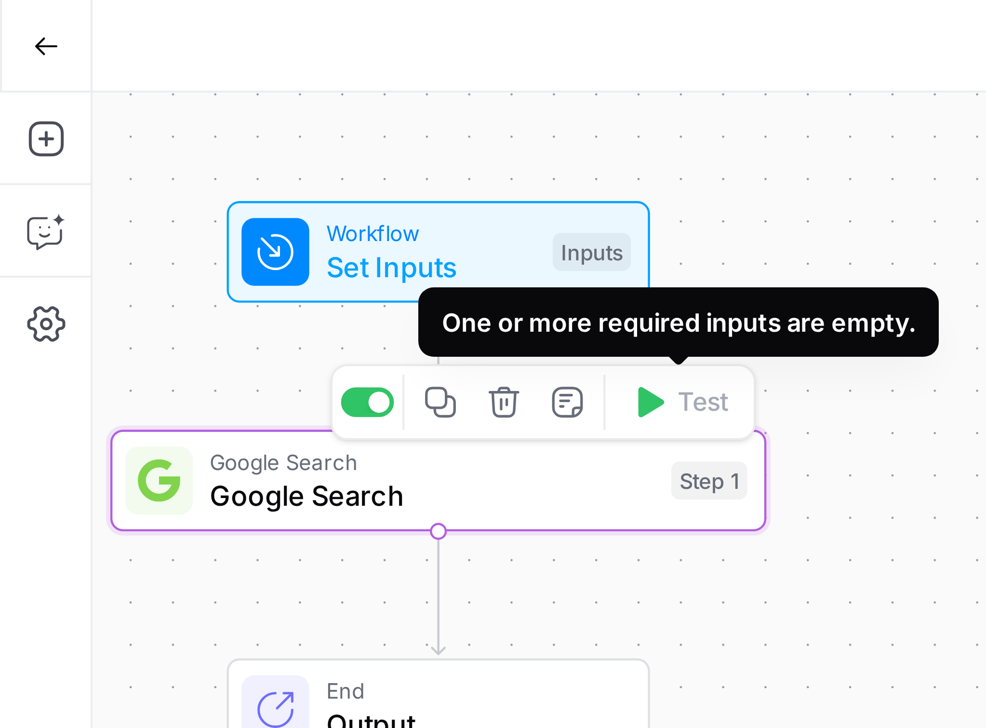
click at [127, 63] on span "Set Inputs" at bounding box center [107, 66] width 53 height 11
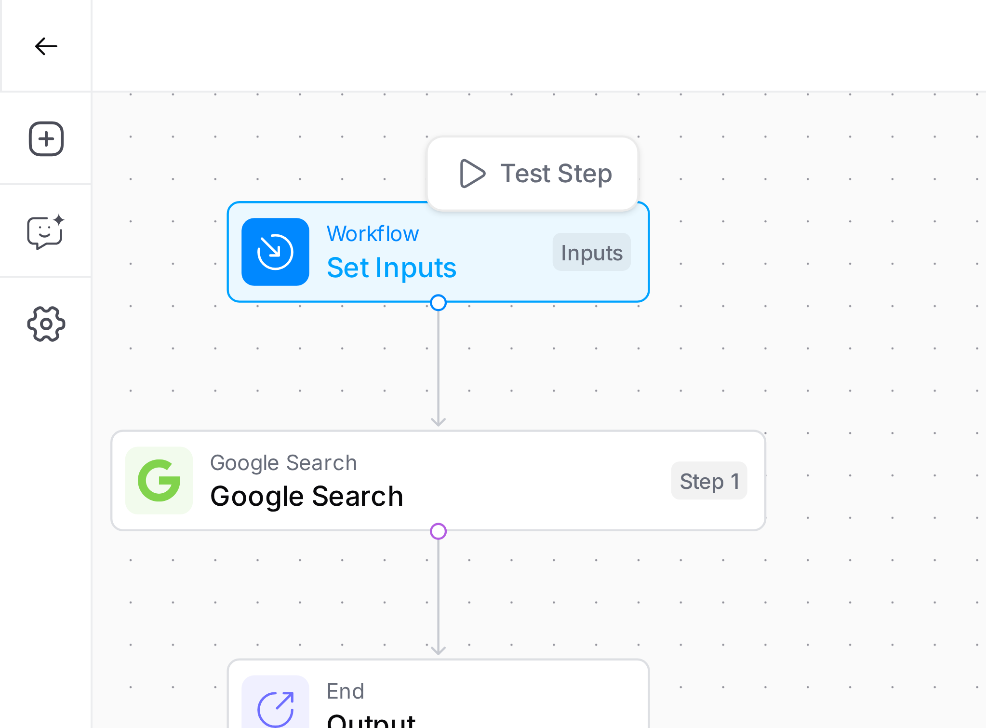
click at [142, 45] on span "Test Step" at bounding box center [139, 44] width 28 height 10
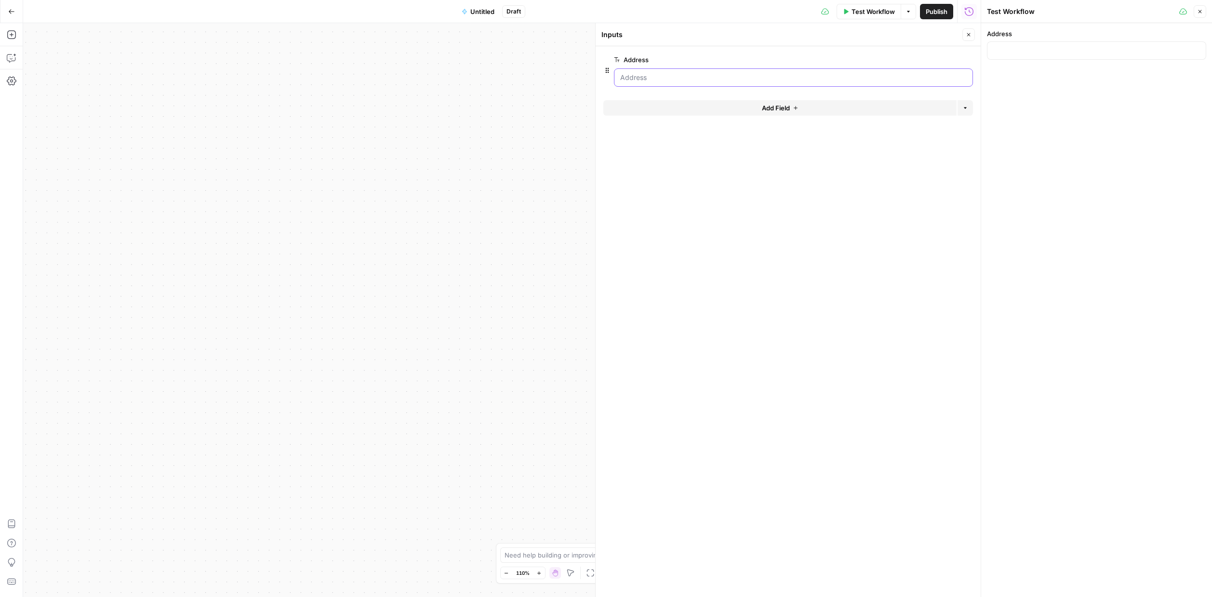
click at [809, 73] on input "Address" at bounding box center [793, 78] width 346 height 10
click at [788, 73] on input "Address" at bounding box center [793, 78] width 346 height 10
click at [911, 51] on input "Address" at bounding box center [1096, 51] width 207 height 10
type input "[STREET_ADDRESS]"
click at [911, 126] on div "Address [STREET_ADDRESS]" at bounding box center [1096, 310] width 231 height 574
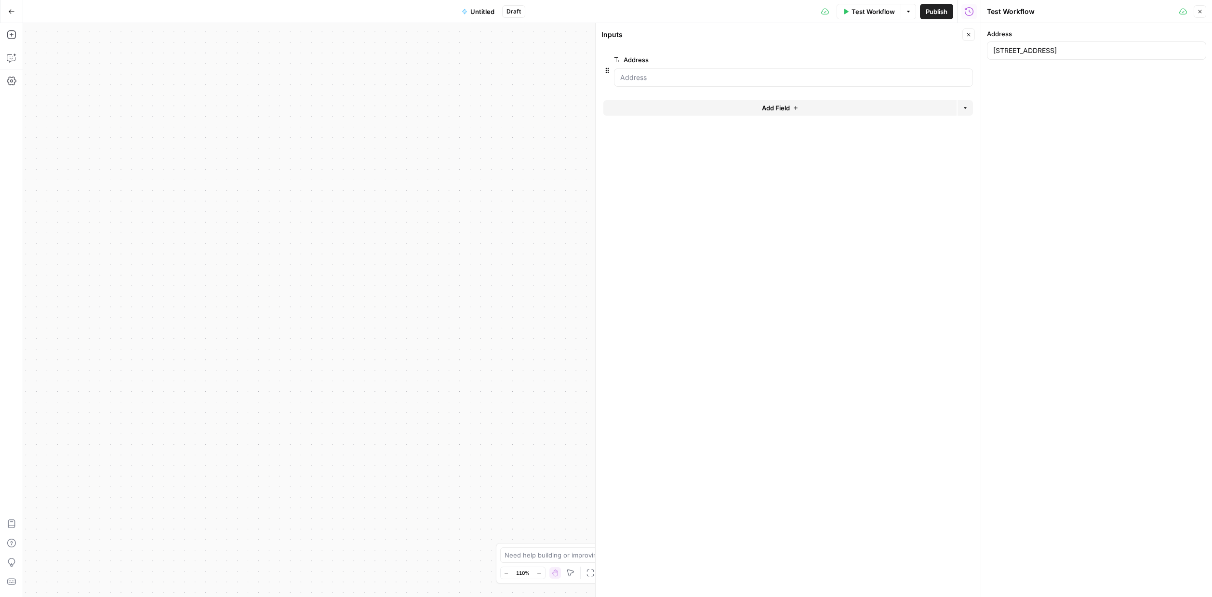
click at [882, 13] on span "Test Workflow" at bounding box center [872, 12] width 43 height 10
click at [911, 80] on button "Test Workflow" at bounding box center [1096, 82] width 219 height 15
drag, startPoint x: 144, startPoint y: 197, endPoint x: 416, endPoint y: 198, distance: 272.7
click at [416, 198] on div "Workflow Set Inputs Inputs Google Search Google Search Step 1 End Output" at bounding box center [501, 310] width 957 height 574
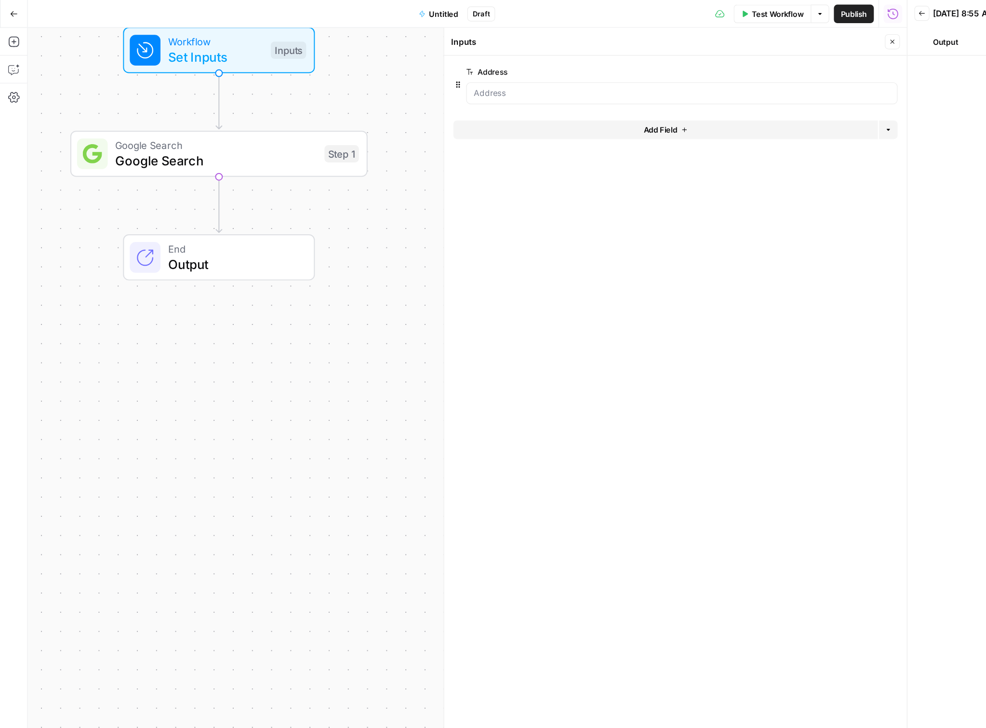
click at [645, 13] on span "Test Workflow" at bounding box center [646, 12] width 43 height 10
click at [789, 51] on input "Address" at bounding box center [870, 51] width 207 height 10
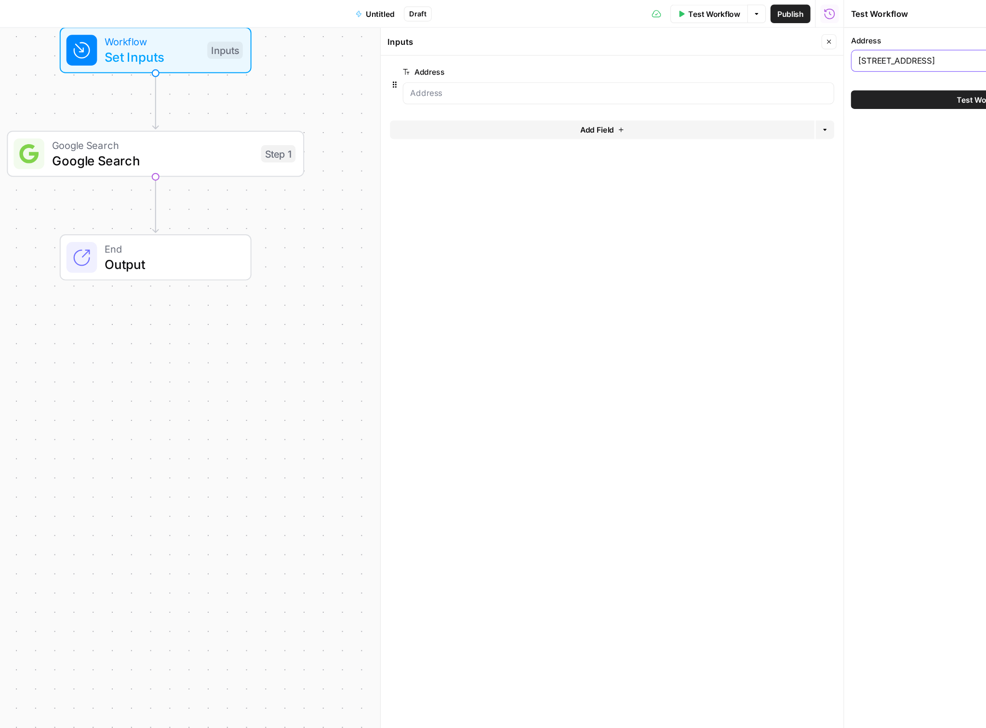
type input "[STREET_ADDRESS]"
click at [829, 84] on button "Test Workflow" at bounding box center [870, 82] width 219 height 15
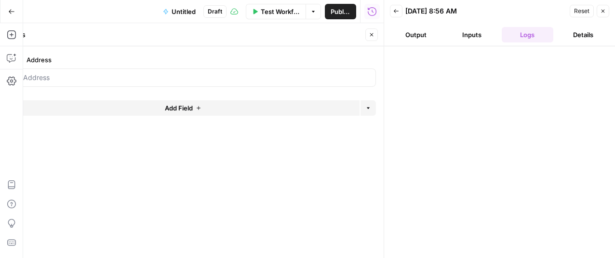
click at [272, 69] on div at bounding box center [196, 77] width 359 height 18
